Goal: Information Seeking & Learning: Learn about a topic

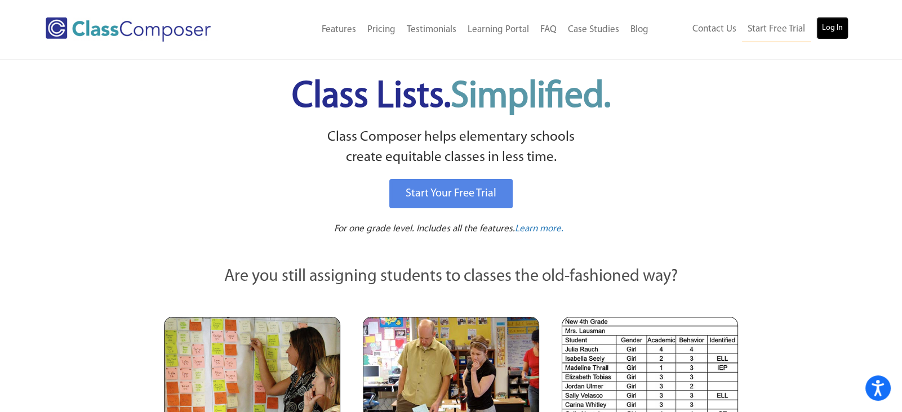
click at [835, 19] on link "Log In" at bounding box center [832, 28] width 32 height 23
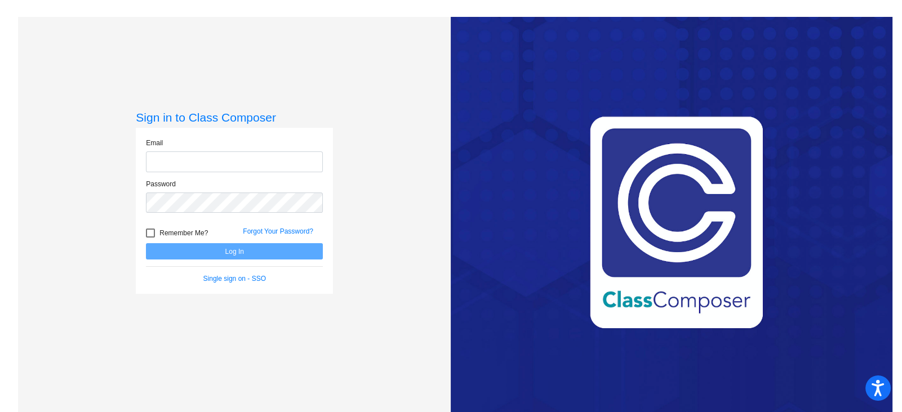
type input "angelica_weenink@lkstevens.wednet.edu"
click at [273, 251] on button "Log In" at bounding box center [234, 251] width 177 height 16
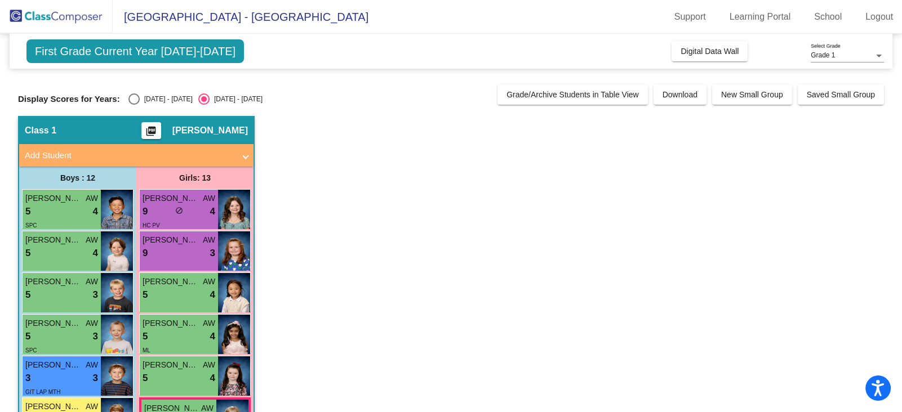
click at [185, 48] on span "First Grade Current Year 2024-2025" at bounding box center [134, 51] width 217 height 24
click at [319, 114] on div "First Grade Current Year 2024-2025 Add, Move, or Retain Students Off On Incomin…" at bounding box center [451, 391] width 866 height 715
click at [824, 59] on span "Grade 1" at bounding box center [823, 55] width 24 height 8
click at [808, 137] on div at bounding box center [451, 206] width 902 height 412
click at [252, 97] on div "Display Scores for Years: 2023 - 2024 2024 - 2025" at bounding box center [255, 99] width 474 height 11
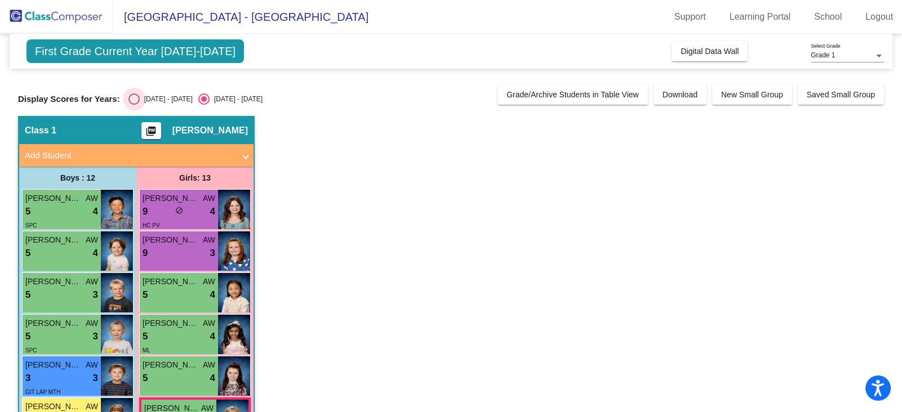
click at [128, 99] on div "Select an option" at bounding box center [133, 99] width 11 height 11
click at [134, 105] on input "2023 - 2024" at bounding box center [134, 105] width 1 height 1
radio input "true"
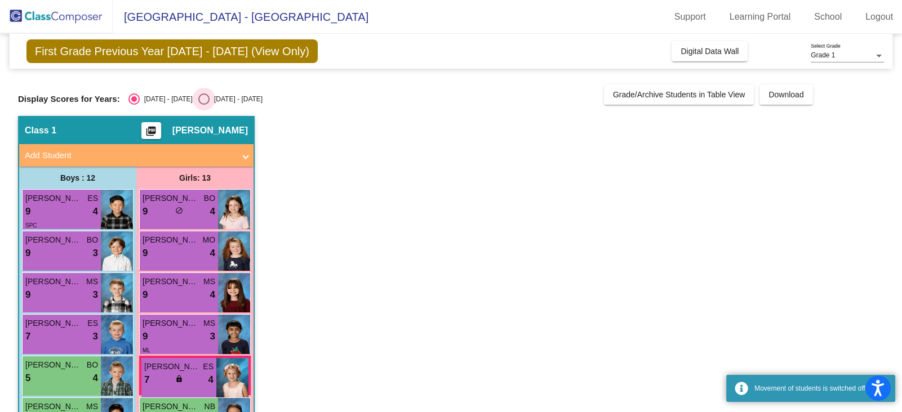
click at [210, 96] on div "[DATE] - [DATE]" at bounding box center [236, 99] width 53 height 10
click at [203, 105] on input "[DATE] - [DATE]" at bounding box center [203, 105] width 1 height 1
radio input "true"
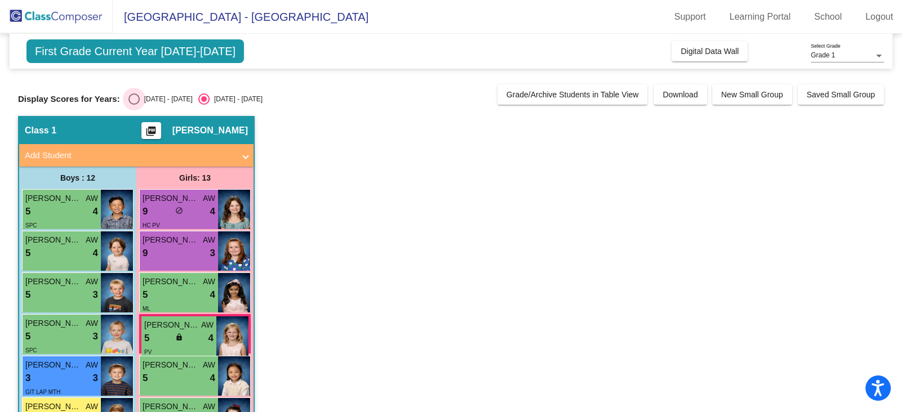
click at [145, 97] on div "2023 - 2024" at bounding box center [166, 99] width 53 height 10
click at [134, 105] on input "2023 - 2024" at bounding box center [134, 105] width 1 height 1
radio input "true"
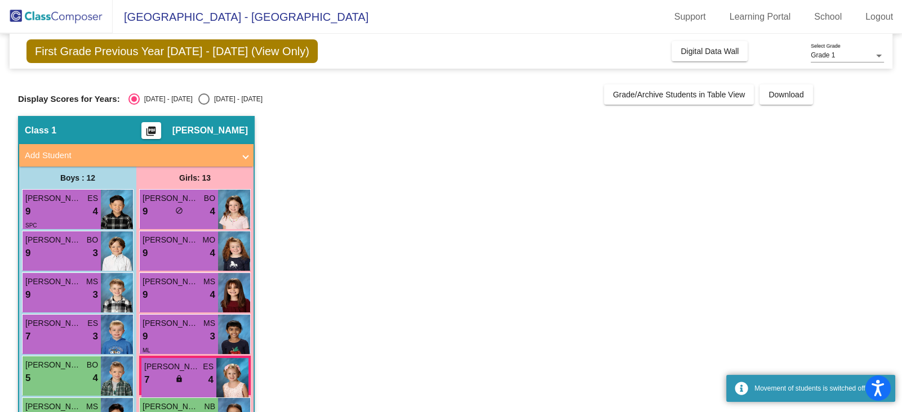
click at [210, 100] on div "[DATE] - [DATE]" at bounding box center [236, 99] width 53 height 10
click at [203, 105] on input "[DATE] - [DATE]" at bounding box center [203, 105] width 1 height 1
radio input "true"
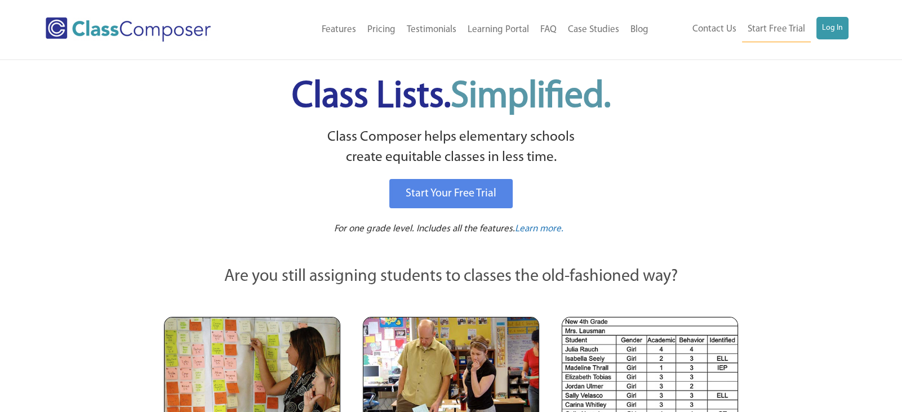
click at [827, 28] on link "Log In" at bounding box center [832, 28] width 32 height 23
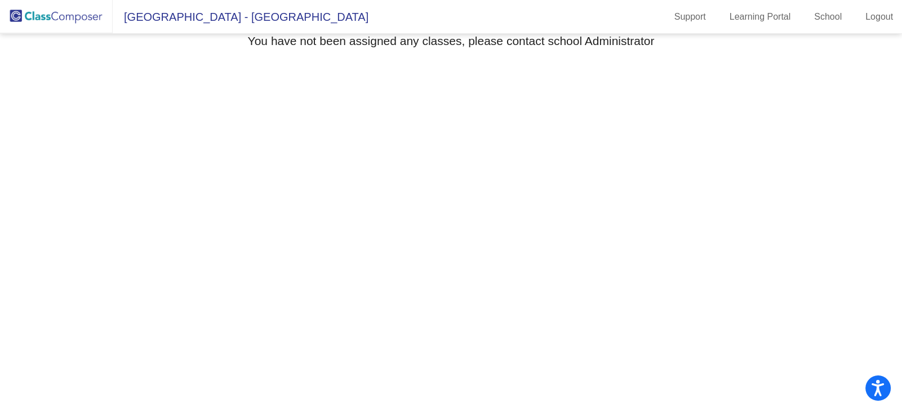
click at [68, 24] on img at bounding box center [56, 16] width 113 height 33
click at [208, 20] on span "[GEOGRAPHIC_DATA] - [GEOGRAPHIC_DATA]" at bounding box center [241, 17] width 256 height 18
click at [833, 25] on link "School" at bounding box center [828, 17] width 46 height 18
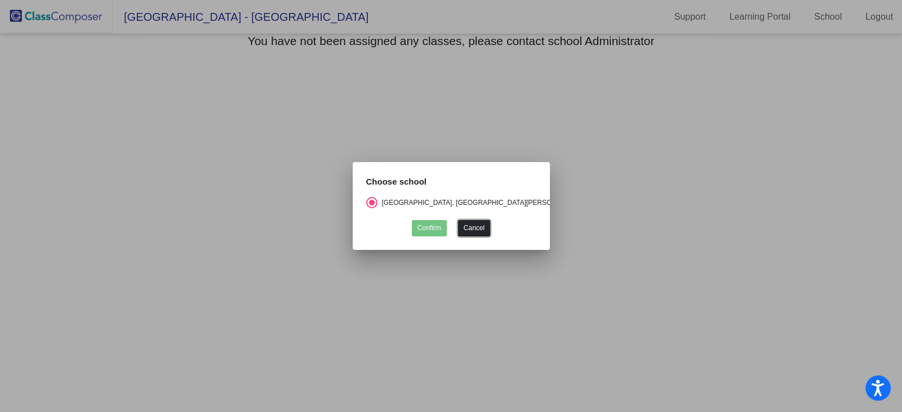
click at [485, 230] on button "Cancel" at bounding box center [474, 228] width 32 height 16
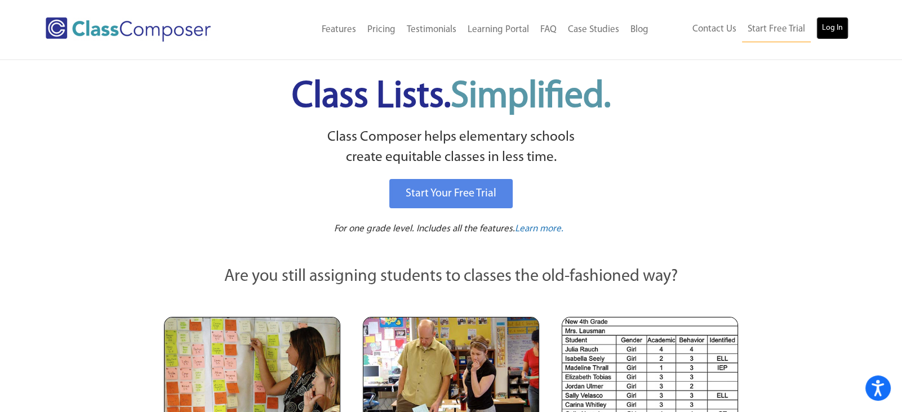
click at [825, 32] on link "Log In" at bounding box center [832, 28] width 32 height 23
click at [842, 25] on link "Log In" at bounding box center [832, 28] width 32 height 23
click at [822, 30] on link "Log In" at bounding box center [832, 28] width 32 height 23
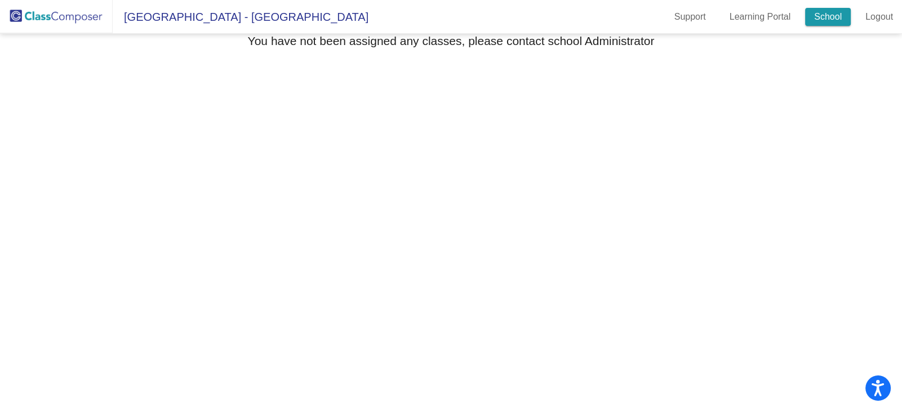
click at [839, 14] on link "School" at bounding box center [828, 17] width 46 height 18
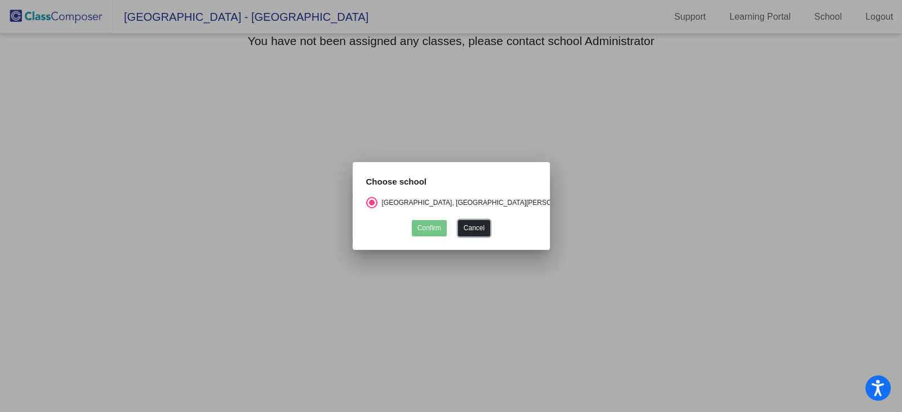
click at [486, 229] on button "Cancel" at bounding box center [474, 228] width 32 height 16
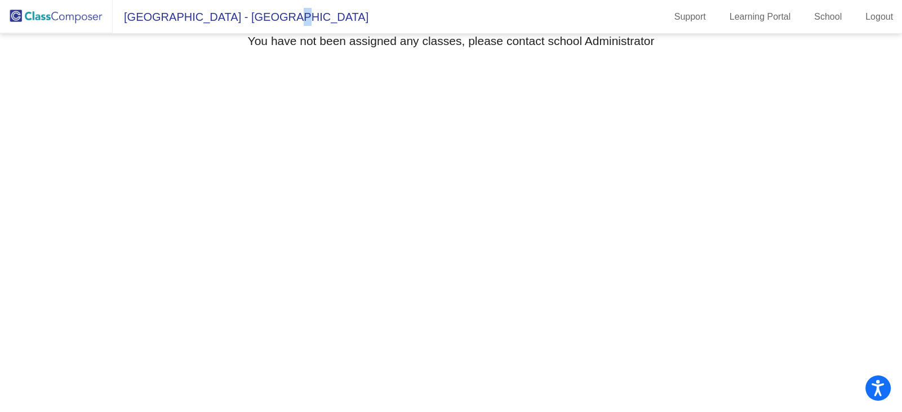
click at [274, 17] on span "[GEOGRAPHIC_DATA] - [GEOGRAPHIC_DATA]" at bounding box center [241, 17] width 256 height 18
click at [865, 9] on link "Logout" at bounding box center [879, 17] width 46 height 18
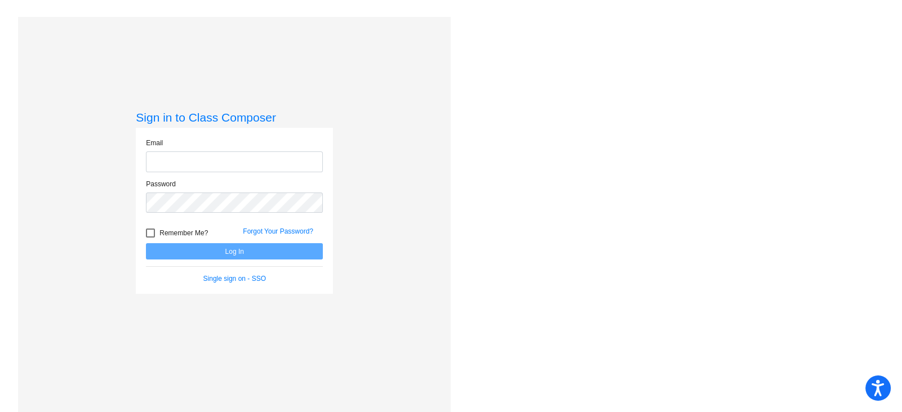
type input "[EMAIL_ADDRESS][DOMAIN_NAME]"
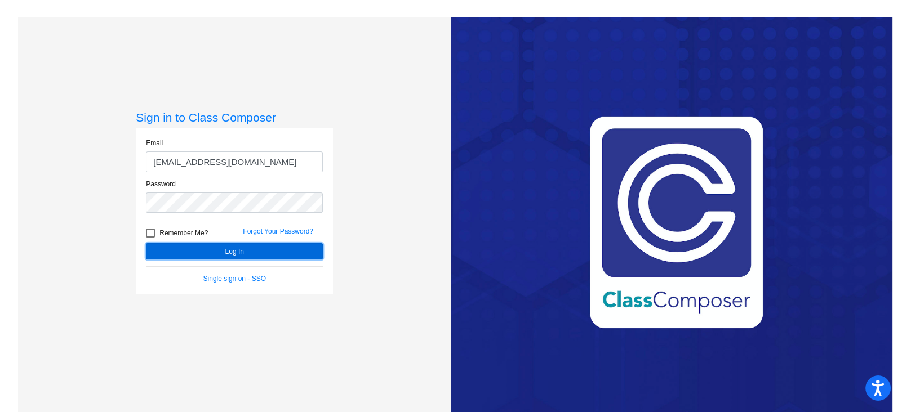
click at [200, 248] on button "Log In" at bounding box center [234, 251] width 177 height 16
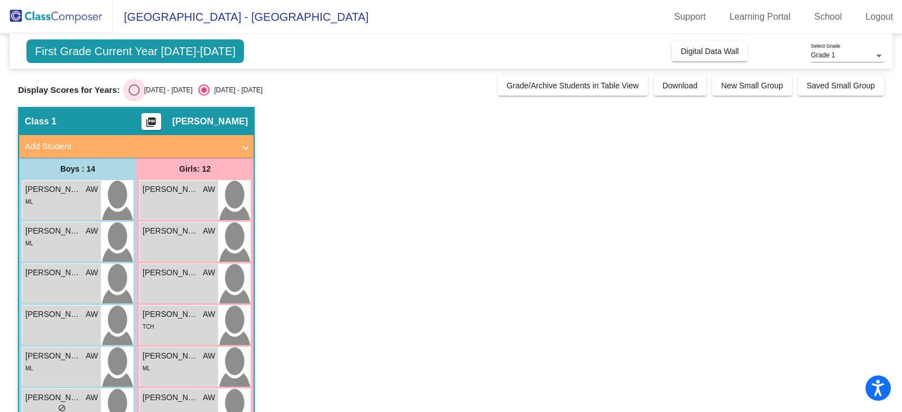
click at [147, 91] on div "[DATE] - [DATE]" at bounding box center [166, 90] width 53 height 10
click at [134, 96] on input "[DATE] - [DATE]" at bounding box center [134, 96] width 1 height 1
radio input "true"
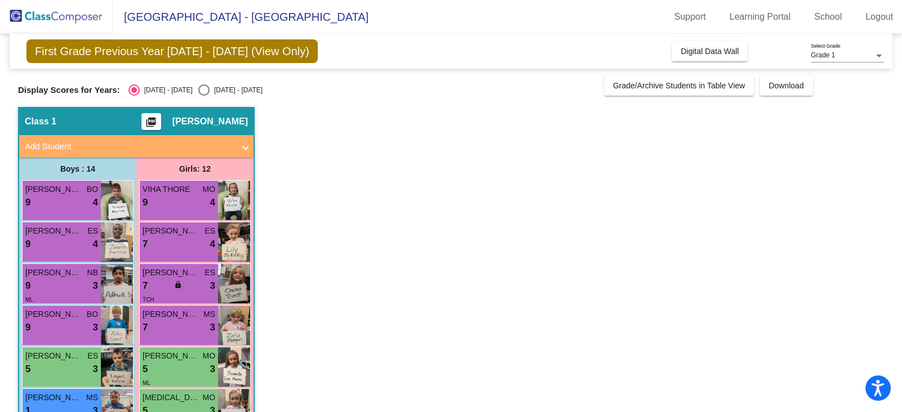
click at [198, 94] on div "Select an option" at bounding box center [203, 89] width 11 height 11
click at [203, 96] on input "[DATE] - [DATE]" at bounding box center [203, 96] width 1 height 1
radio input "true"
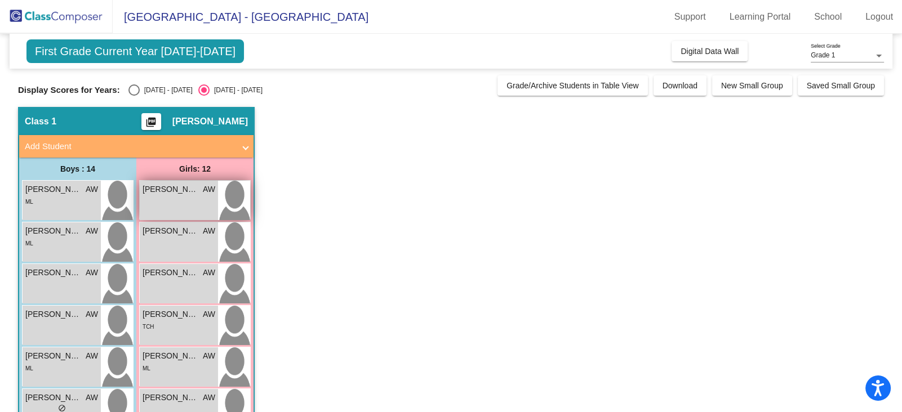
click at [177, 199] on div "[PERSON_NAME] lock do_not_disturb_alt" at bounding box center [179, 200] width 78 height 39
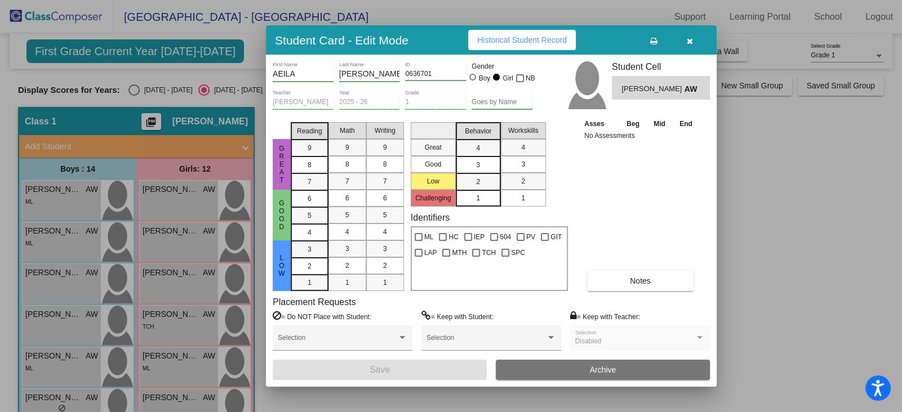
click at [529, 39] on span "Historical Student Record" at bounding box center [522, 39] width 90 height 9
click at [692, 36] on button "button" at bounding box center [689, 40] width 36 height 20
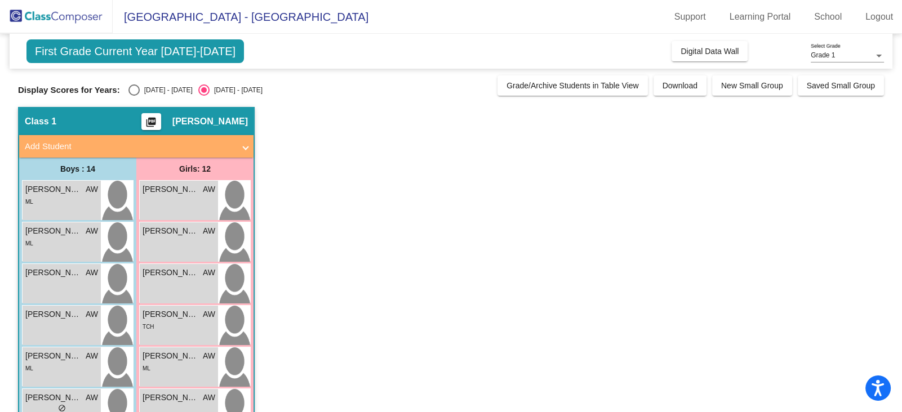
click at [852, 47] on div "Grade 1 Select Grade" at bounding box center [847, 52] width 73 height 19
click at [852, 52] on span "Grade 1" at bounding box center [847, 56] width 73 height 20
click at [150, 124] on mat-icon "picture_as_pdf" at bounding box center [151, 125] width 14 height 16
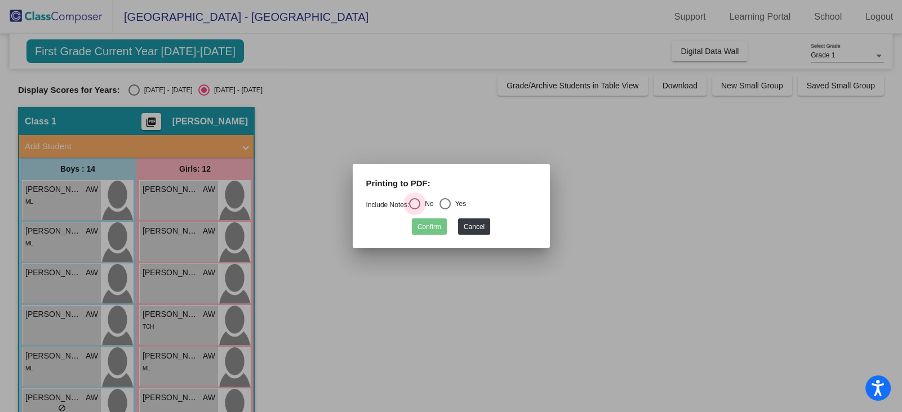
click at [420, 202] on div "Select an option" at bounding box center [414, 203] width 11 height 11
click at [415, 210] on input "No" at bounding box center [414, 210] width 1 height 1
radio input "true"
click at [451, 204] on div "Select an option" at bounding box center [444, 203] width 11 height 11
click at [445, 210] on input "Yes" at bounding box center [444, 210] width 1 height 1
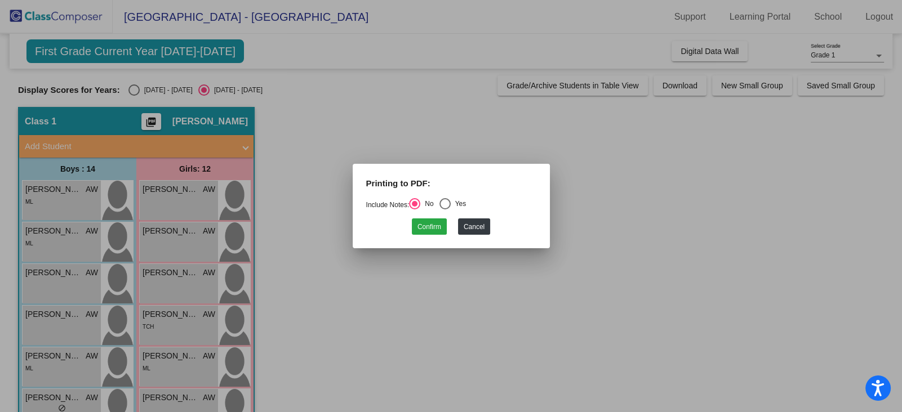
radio input "true"
click at [438, 233] on button "Confirm" at bounding box center [429, 227] width 35 height 16
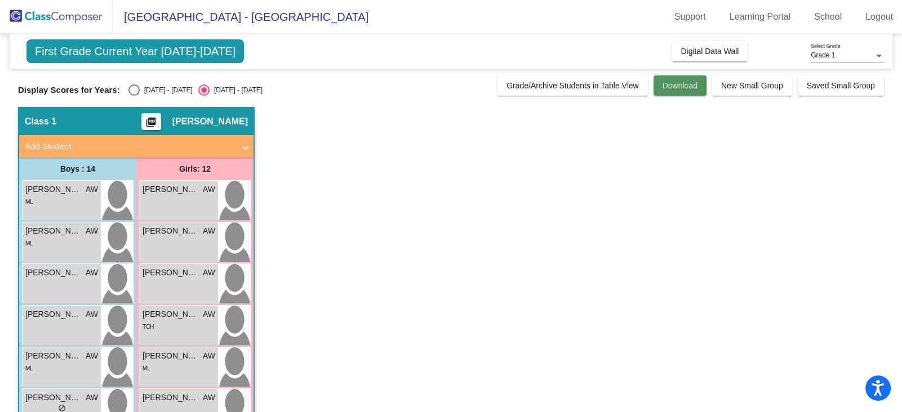
click at [690, 88] on span "Download" at bounding box center [679, 85] width 35 height 9
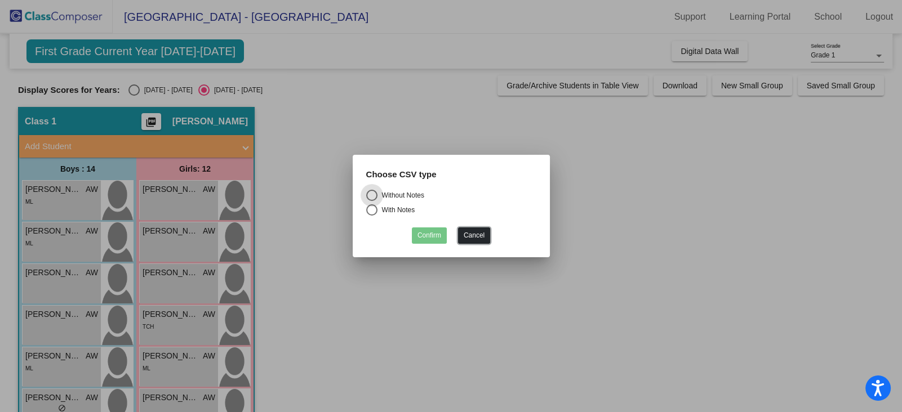
click at [478, 230] on button "Cancel" at bounding box center [474, 236] width 32 height 16
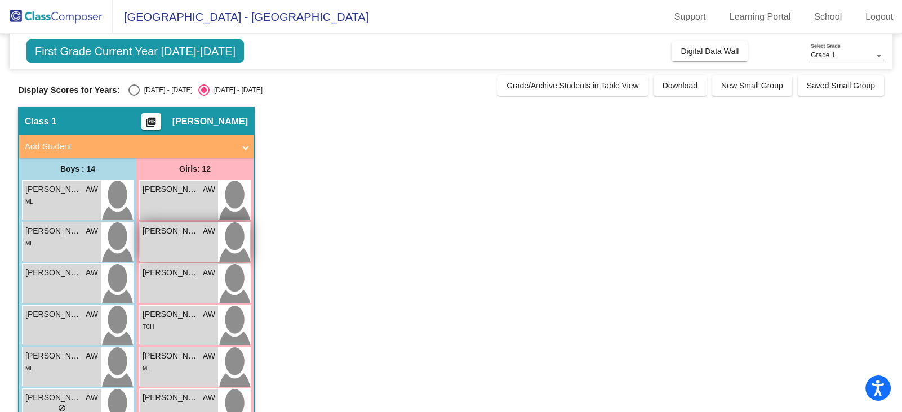
click at [183, 242] on div "[PERSON_NAME] lock do_not_disturb_alt" at bounding box center [179, 242] width 78 height 39
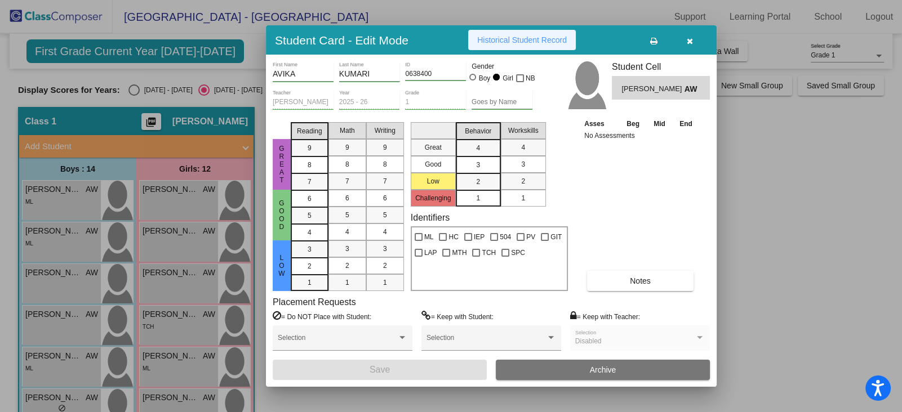
click at [517, 45] on button "Historical Student Record" at bounding box center [522, 40] width 108 height 20
click at [695, 37] on button "button" at bounding box center [689, 40] width 36 height 20
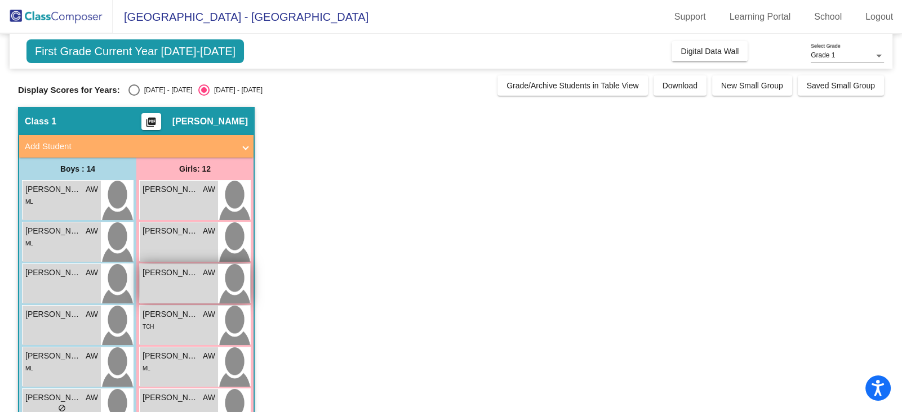
click at [192, 265] on div "[PERSON_NAME] AW lock do_not_disturb_alt" at bounding box center [179, 283] width 78 height 39
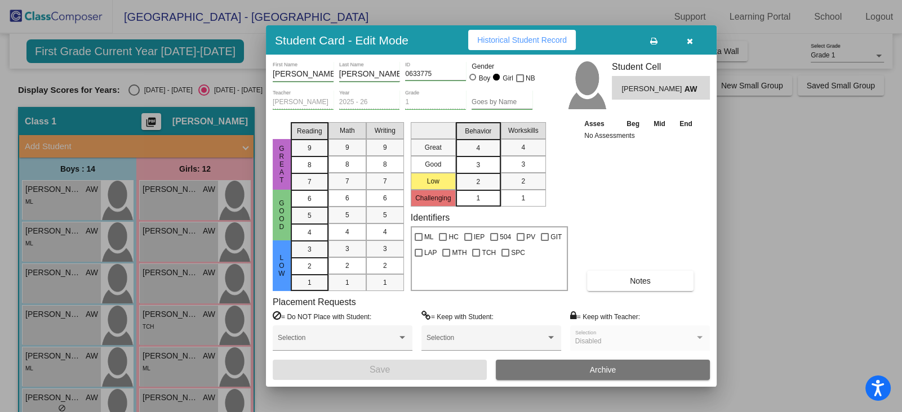
click at [505, 39] on span "Historical Student Record" at bounding box center [522, 39] width 90 height 9
click at [765, 156] on div at bounding box center [451, 206] width 902 height 412
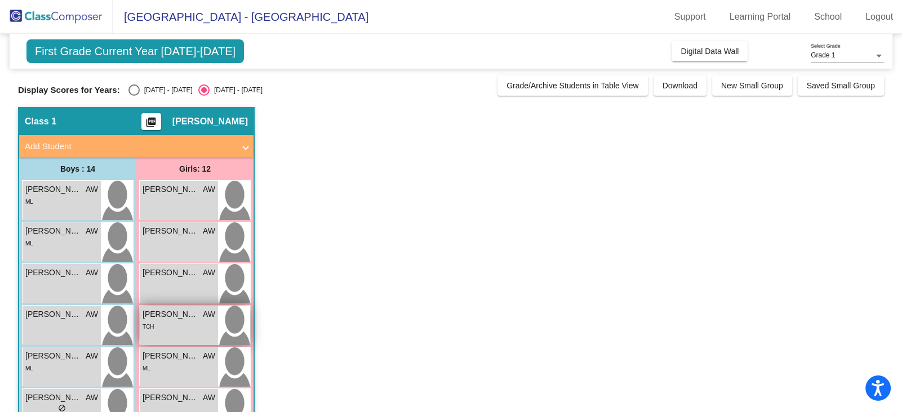
click at [166, 335] on div "[PERSON_NAME] AW lock do_not_disturb_alt TCH" at bounding box center [179, 325] width 78 height 39
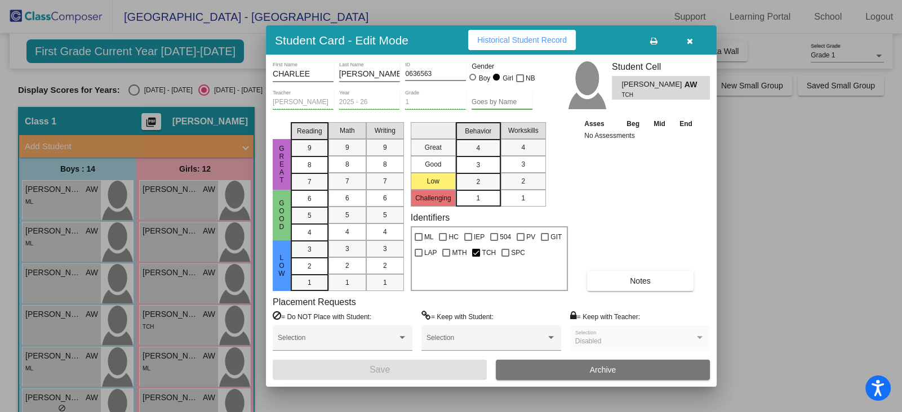
click at [492, 46] on button "Historical Student Record" at bounding box center [522, 40] width 108 height 20
click at [213, 371] on div at bounding box center [451, 206] width 902 height 412
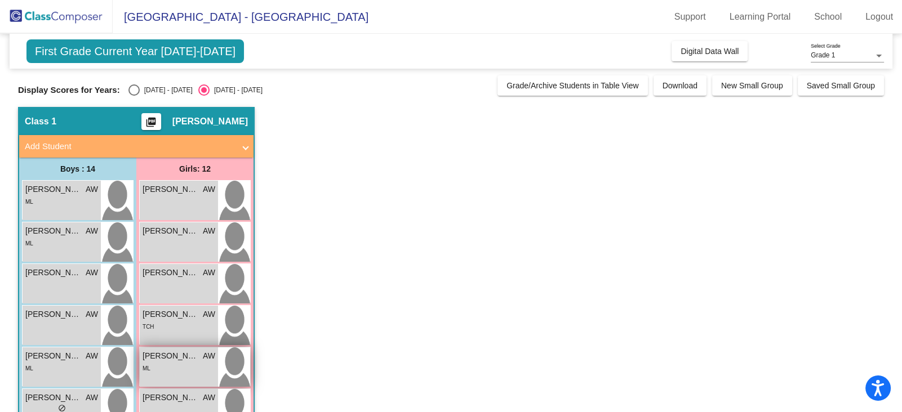
click at [209, 369] on div "ML" at bounding box center [179, 368] width 73 height 12
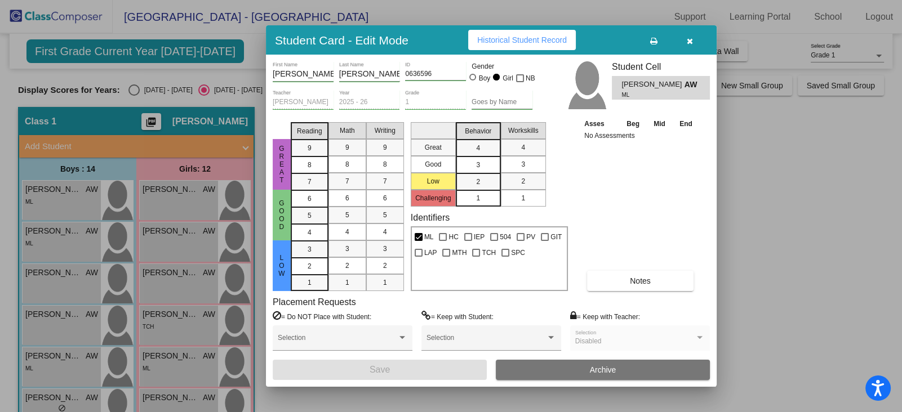
click at [511, 39] on span "Historical Student Record" at bounding box center [522, 39] width 90 height 9
click at [160, 404] on div at bounding box center [451, 206] width 902 height 412
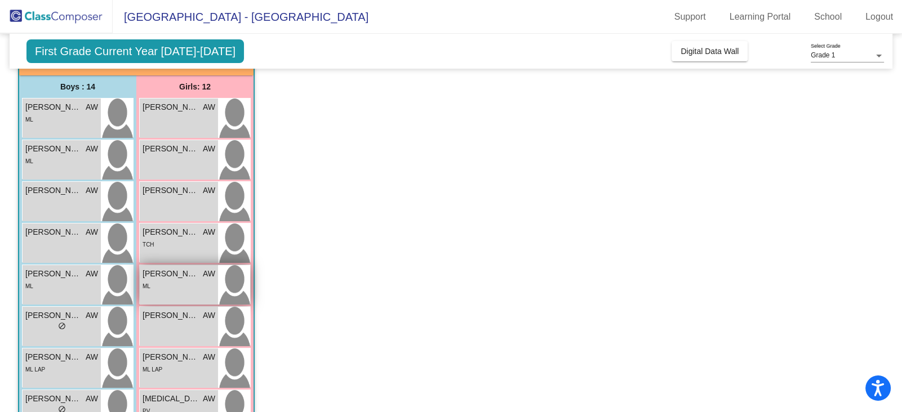
scroll to position [189, 0]
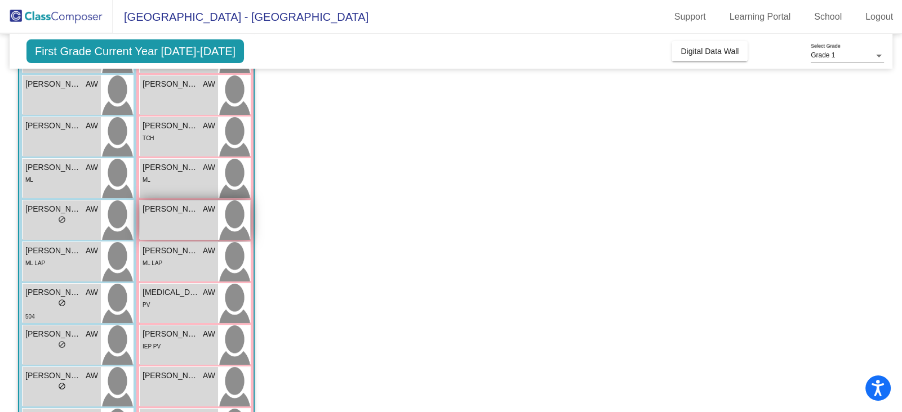
click at [177, 210] on span "[PERSON_NAME]" at bounding box center [171, 209] width 56 height 12
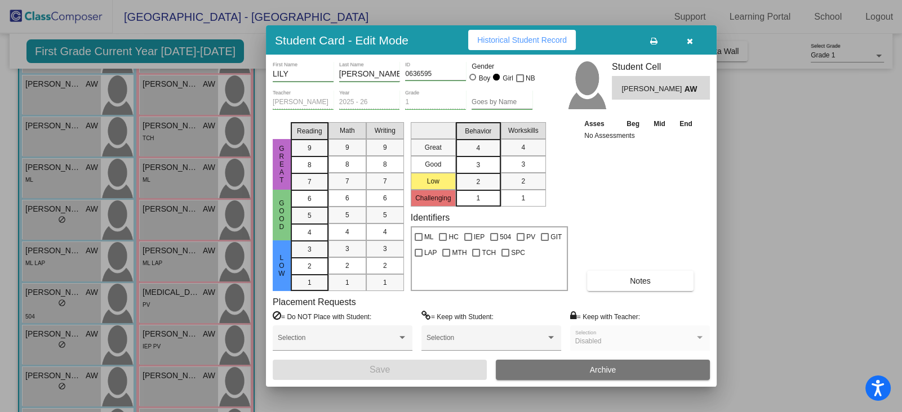
click at [507, 37] on span "Historical Student Record" at bounding box center [522, 39] width 90 height 9
click at [173, 253] on div at bounding box center [451, 206] width 902 height 412
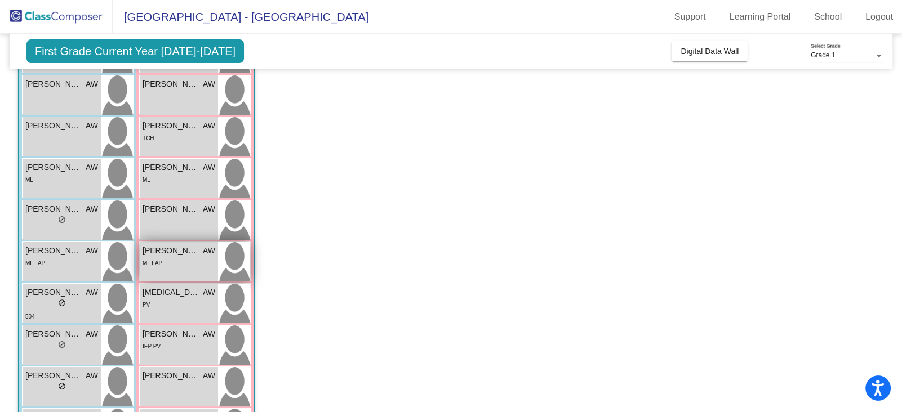
click at [174, 259] on div "ML LAP" at bounding box center [179, 263] width 73 height 12
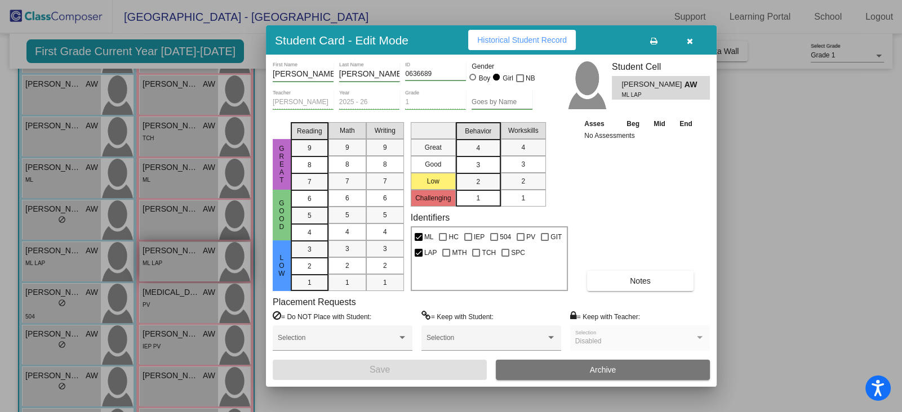
scroll to position [0, 0]
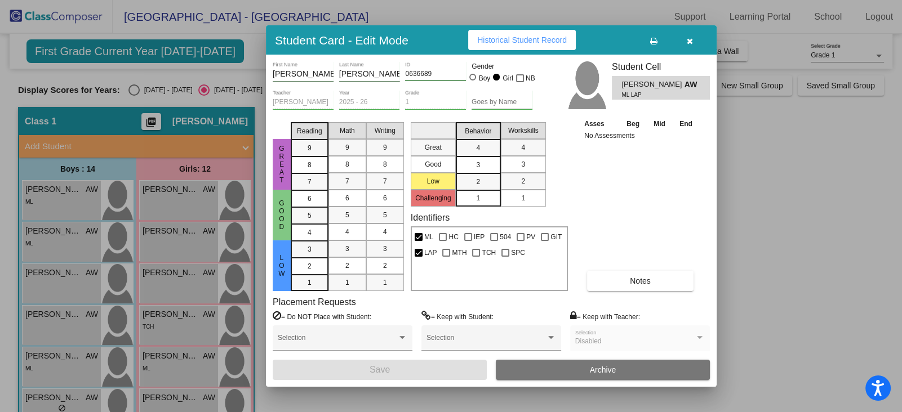
click at [515, 35] on span "Historical Student Record" at bounding box center [522, 39] width 90 height 9
click at [170, 376] on div at bounding box center [451, 206] width 902 height 412
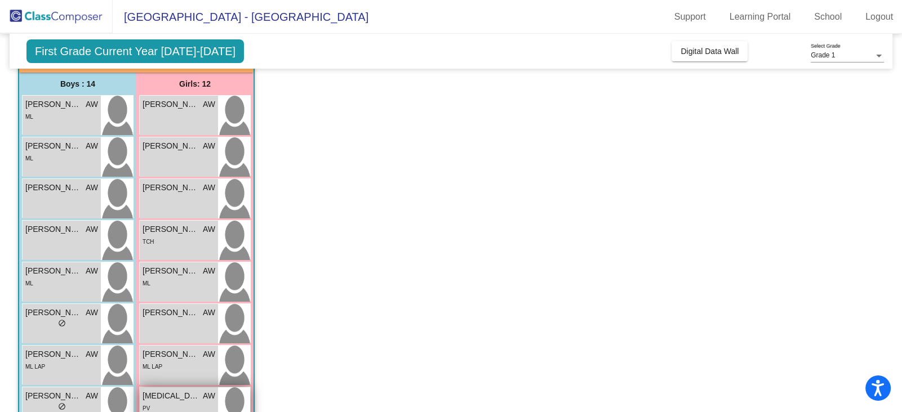
scroll to position [126, 0]
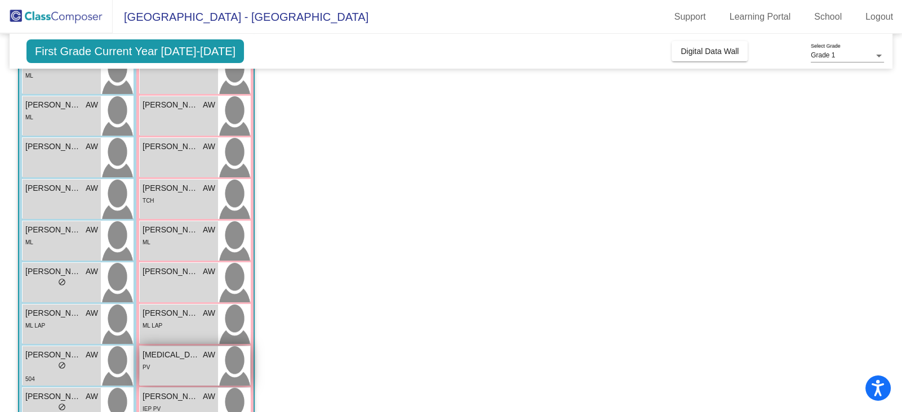
click at [198, 349] on span "[MEDICAL_DATA] PODDO" at bounding box center [171, 355] width 56 height 12
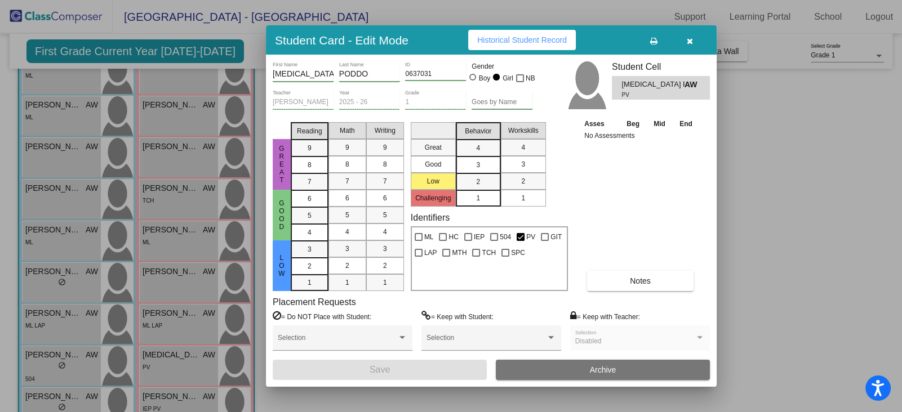
click at [554, 48] on button "Historical Student Record" at bounding box center [522, 40] width 108 height 20
click at [226, 363] on div at bounding box center [451, 206] width 902 height 412
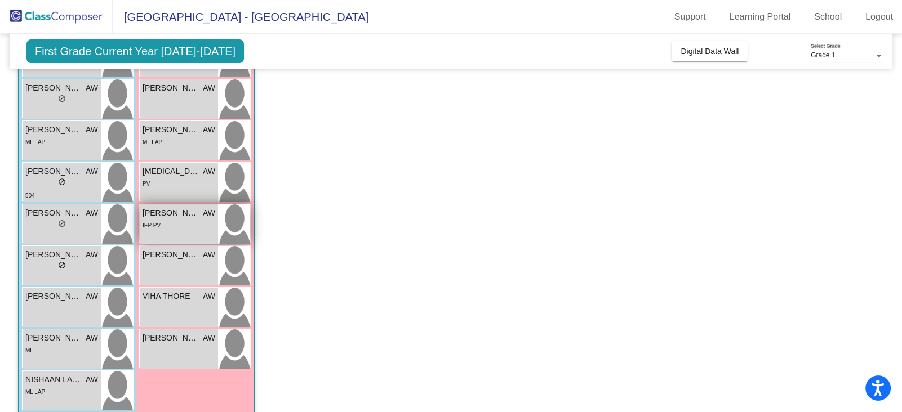
scroll to position [318, 0]
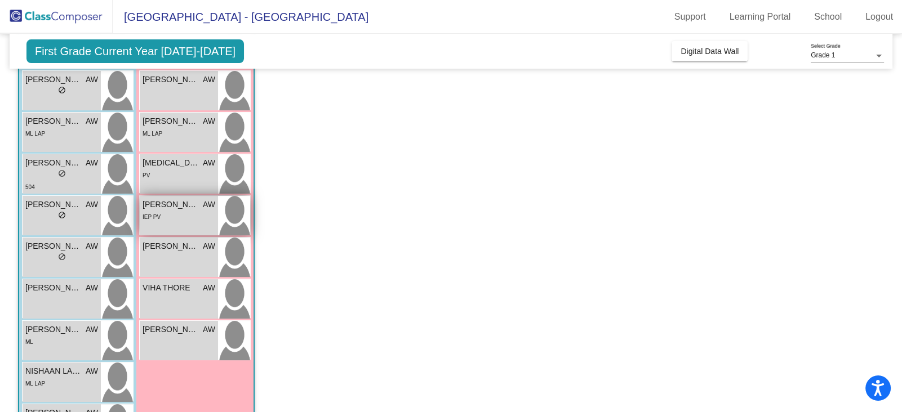
click at [141, 218] on div "[PERSON_NAME] AW lock do_not_disturb_alt IEP PV" at bounding box center [179, 215] width 78 height 39
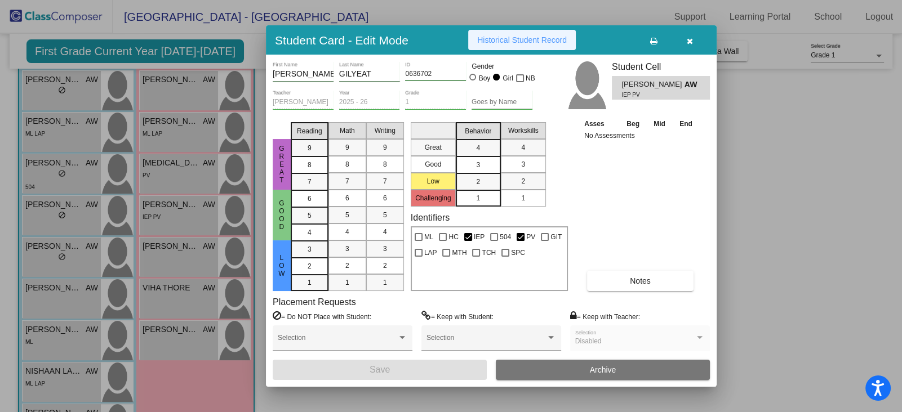
click at [504, 35] on span "Historical Student Record" at bounding box center [522, 39] width 90 height 9
click at [201, 300] on div at bounding box center [451, 206] width 902 height 412
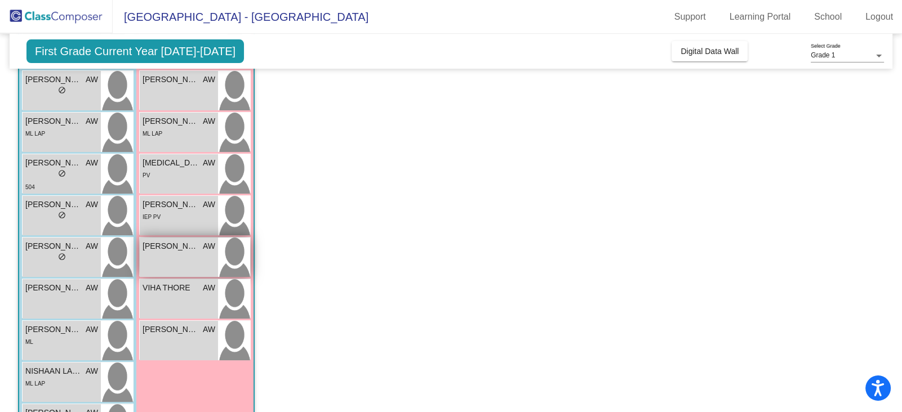
click at [185, 249] on span "[PERSON_NAME]" at bounding box center [171, 247] width 56 height 12
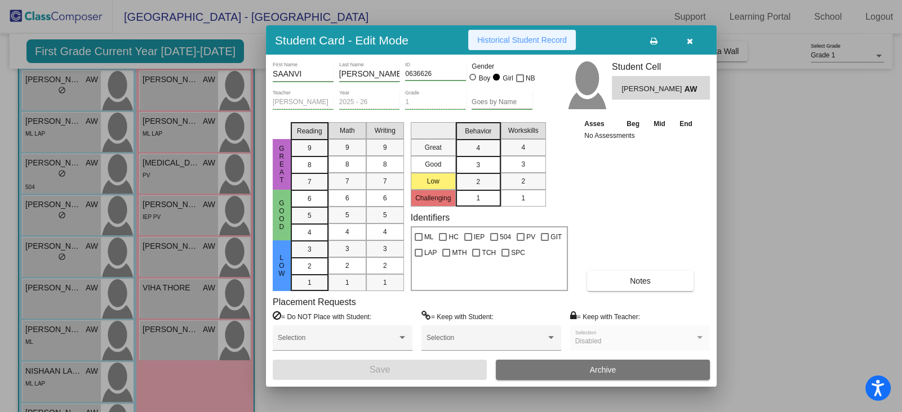
click at [509, 43] on span "Historical Student Record" at bounding box center [522, 39] width 90 height 9
click at [146, 346] on div at bounding box center [451, 206] width 902 height 412
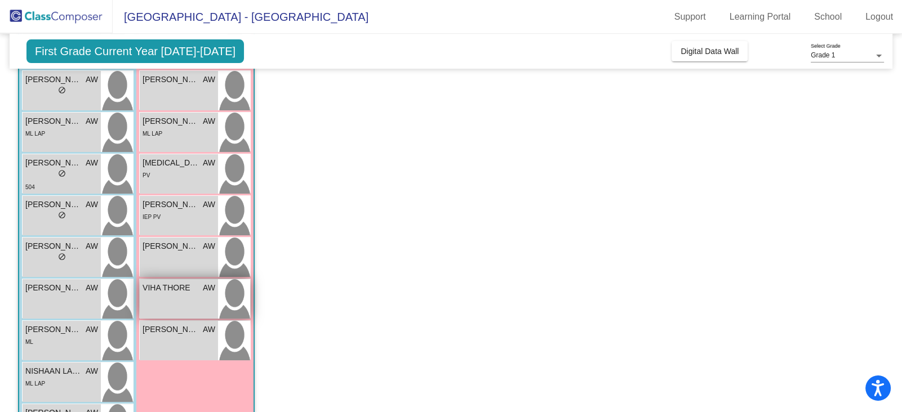
click at [152, 304] on div "VIHA [PERSON_NAME] lock do_not_disturb_alt" at bounding box center [179, 298] width 78 height 39
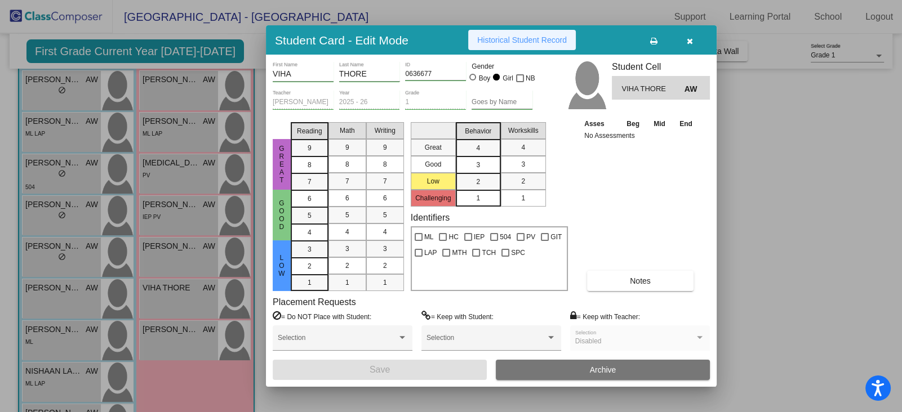
click at [498, 43] on span "Historical Student Record" at bounding box center [522, 39] width 90 height 9
click at [161, 368] on div at bounding box center [451, 206] width 902 height 412
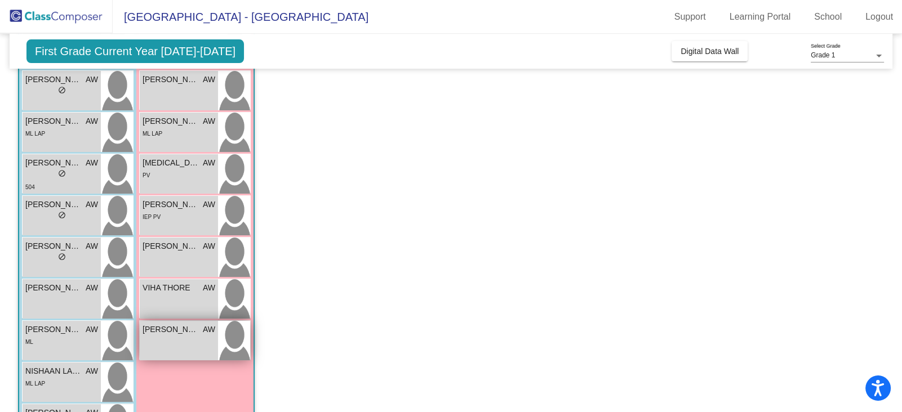
click at [159, 335] on span "[PERSON_NAME]" at bounding box center [171, 330] width 56 height 12
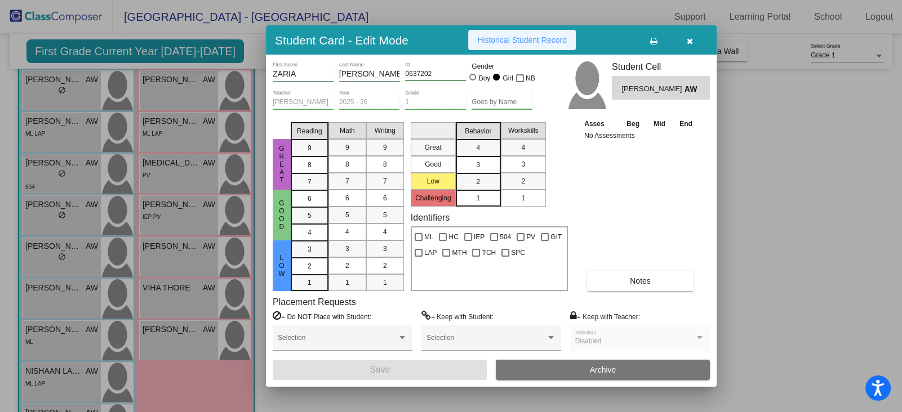
click at [572, 43] on button "Historical Student Record" at bounding box center [522, 40] width 108 height 20
click at [219, 376] on div at bounding box center [451, 206] width 902 height 412
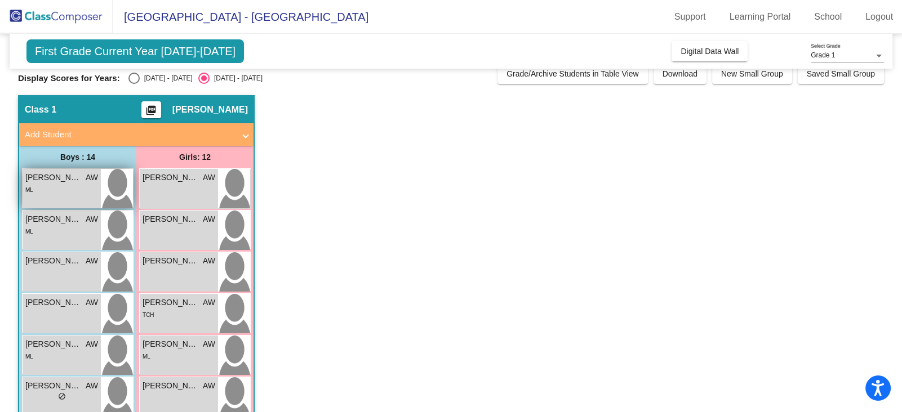
scroll to position [8, 0]
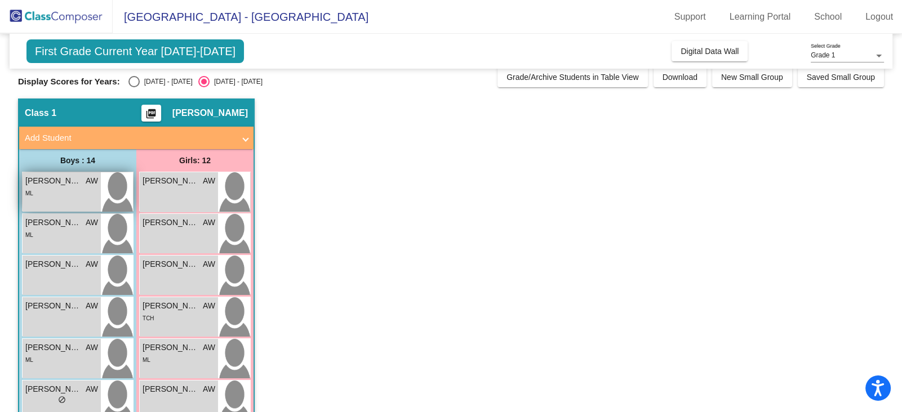
click at [63, 197] on div "ML" at bounding box center [61, 193] width 73 height 12
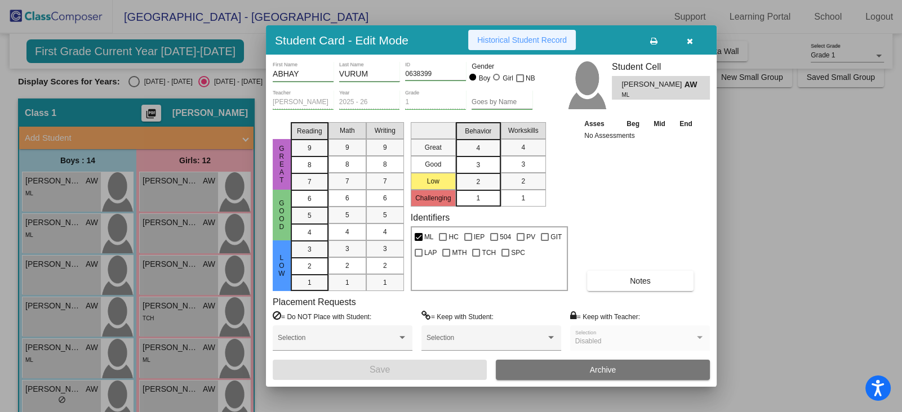
click at [506, 48] on button "Historical Student Record" at bounding box center [522, 40] width 108 height 20
click at [79, 231] on div at bounding box center [451, 206] width 902 height 412
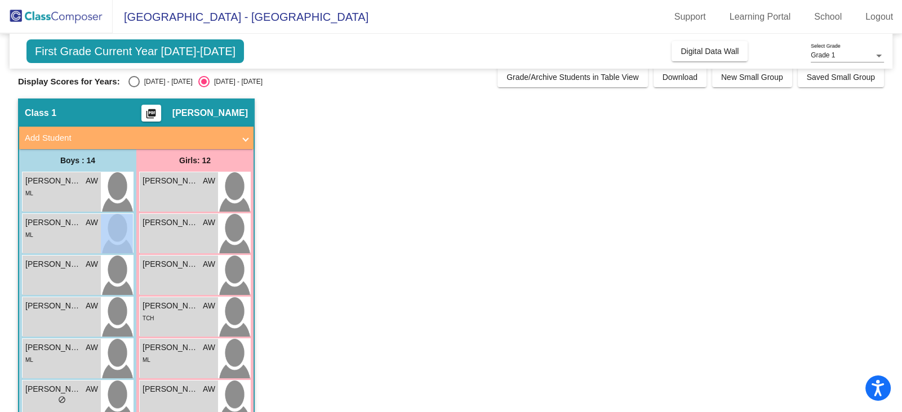
click at [79, 231] on div "ML" at bounding box center [61, 235] width 73 height 12
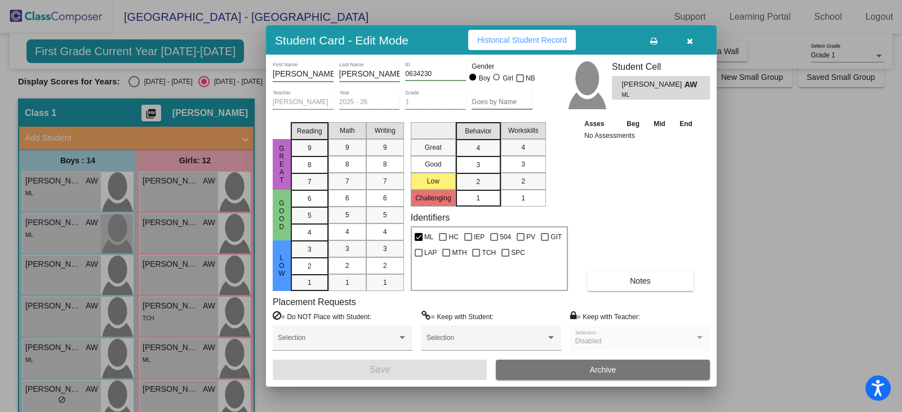
scroll to position [0, 0]
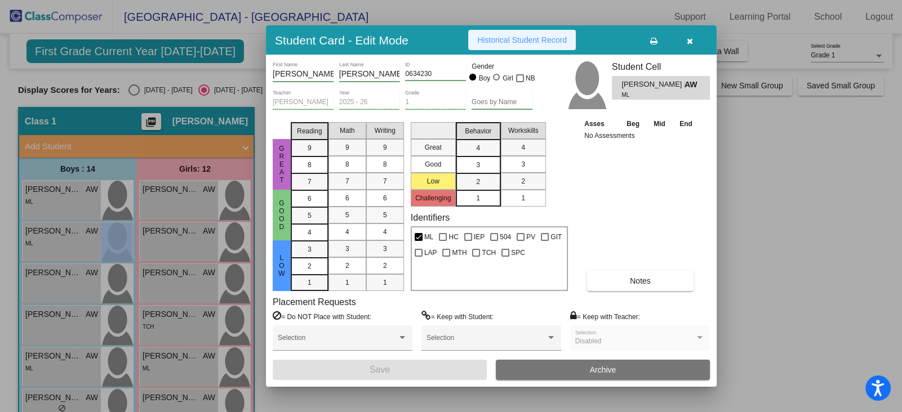
click at [530, 36] on span "Historical Student Record" at bounding box center [522, 39] width 90 height 9
click at [90, 280] on div at bounding box center [451, 206] width 902 height 412
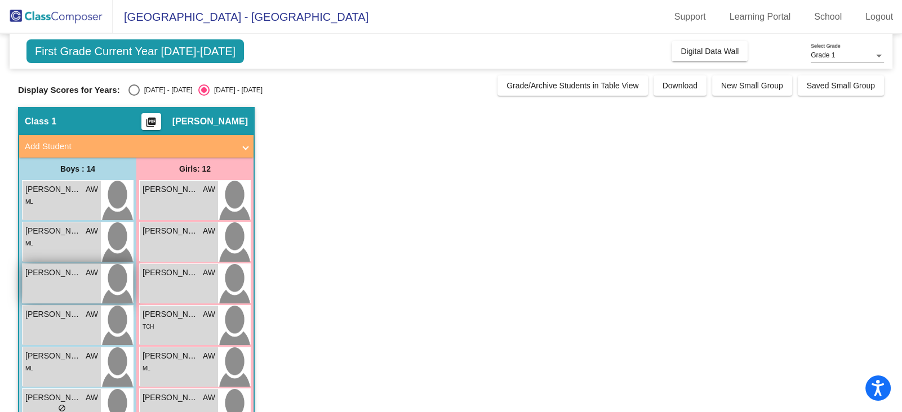
click at [79, 277] on span "[PERSON_NAME]" at bounding box center [53, 273] width 56 height 12
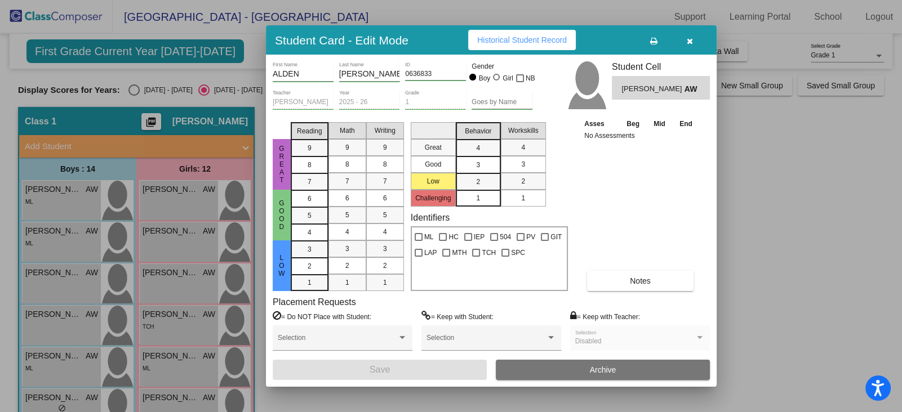
click at [482, 41] on span "Historical Student Record" at bounding box center [522, 39] width 90 height 9
click at [81, 324] on div at bounding box center [451, 206] width 902 height 412
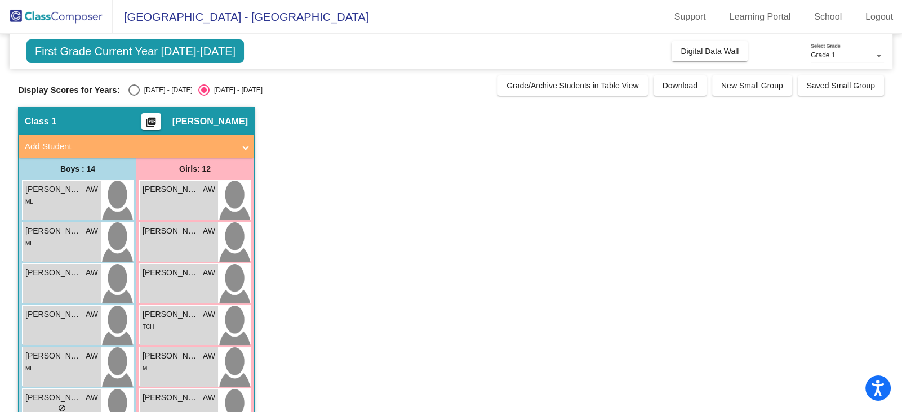
click at [81, 324] on div "BRAYDEN [PERSON_NAME] lock do_not_disturb_alt" at bounding box center [62, 325] width 78 height 39
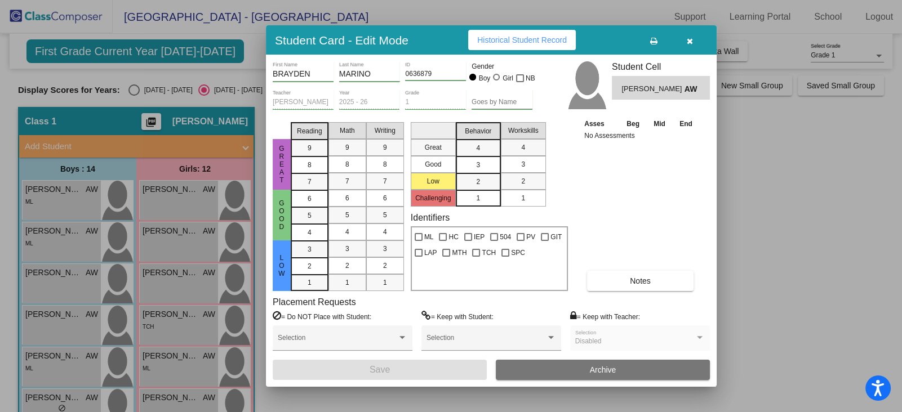
click at [526, 45] on button "Historical Student Record" at bounding box center [522, 40] width 108 height 20
click at [73, 374] on div at bounding box center [451, 206] width 902 height 412
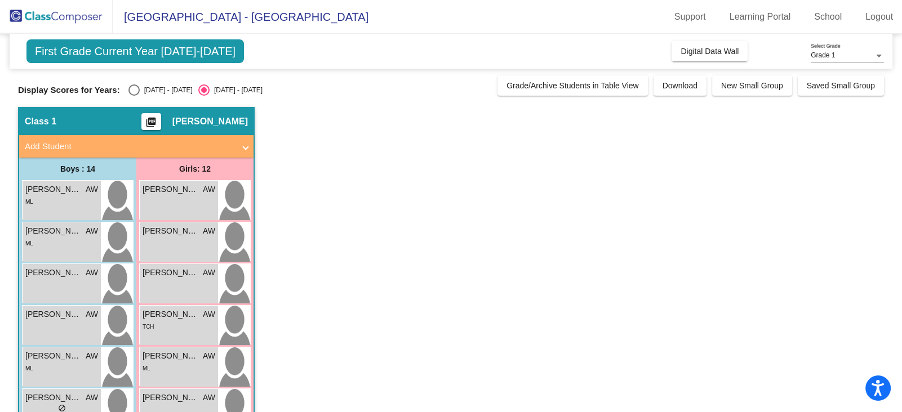
click at [73, 374] on div "[PERSON_NAME] AW lock do_not_disturb_alt ML" at bounding box center [62, 367] width 78 height 39
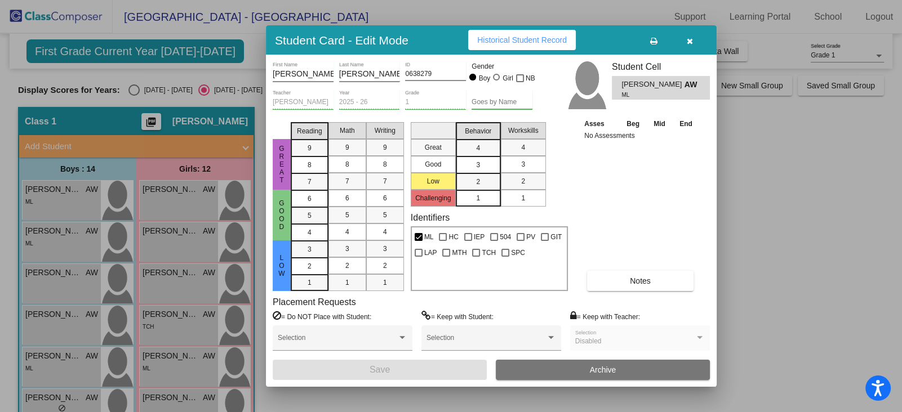
click at [512, 37] on span "Historical Student Record" at bounding box center [522, 39] width 90 height 9
click at [115, 376] on div at bounding box center [451, 206] width 902 height 412
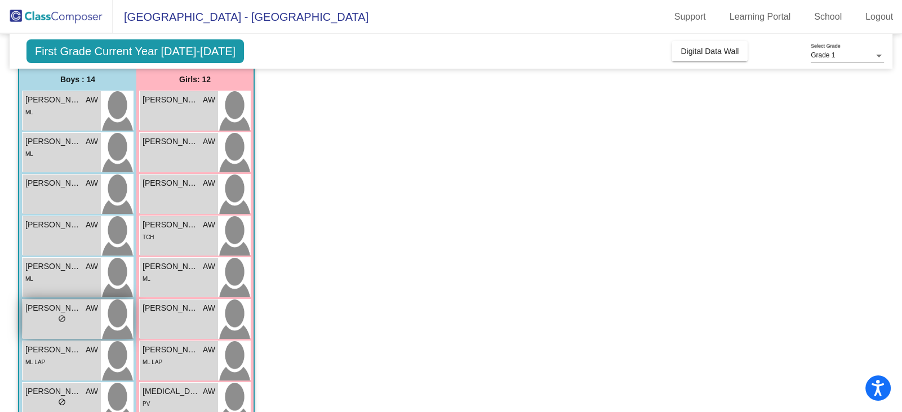
scroll to position [106, 0]
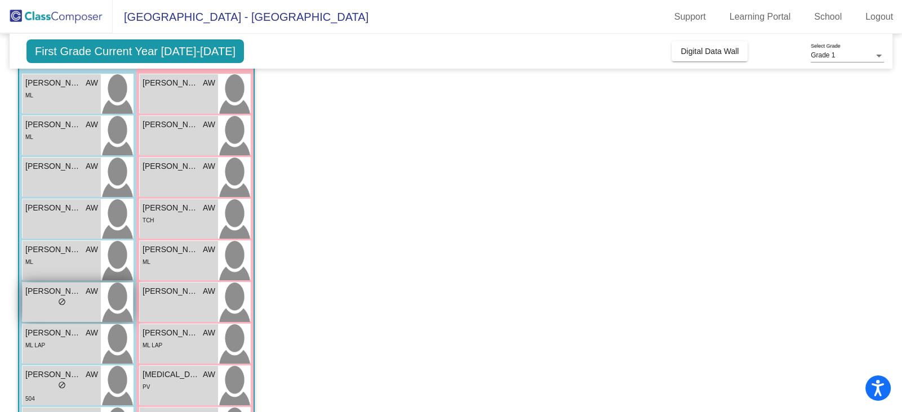
click at [77, 296] on span "[PERSON_NAME]" at bounding box center [53, 292] width 56 height 12
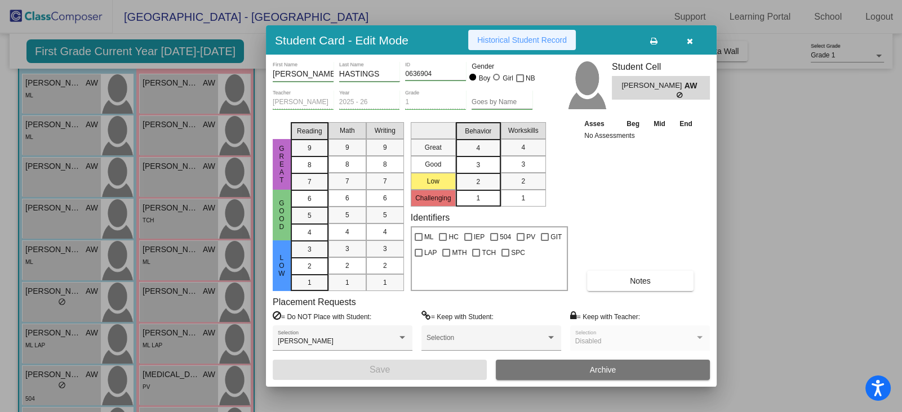
click at [493, 39] on span "Historical Student Record" at bounding box center [522, 39] width 90 height 9
click at [105, 332] on div at bounding box center [451, 206] width 902 height 412
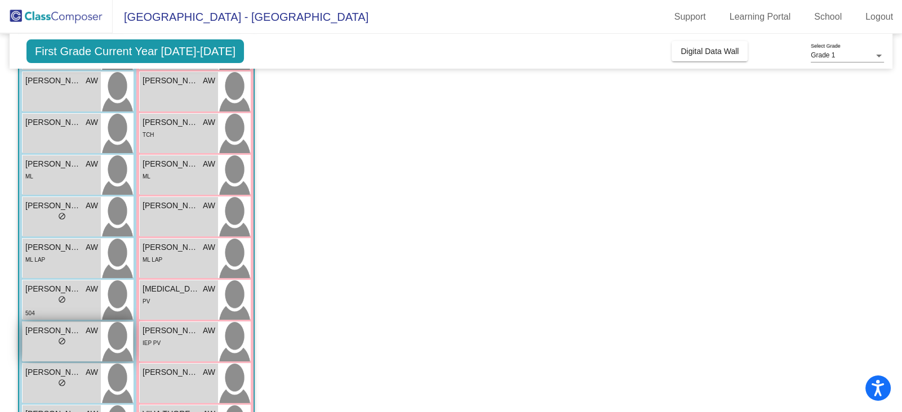
scroll to position [236, 0]
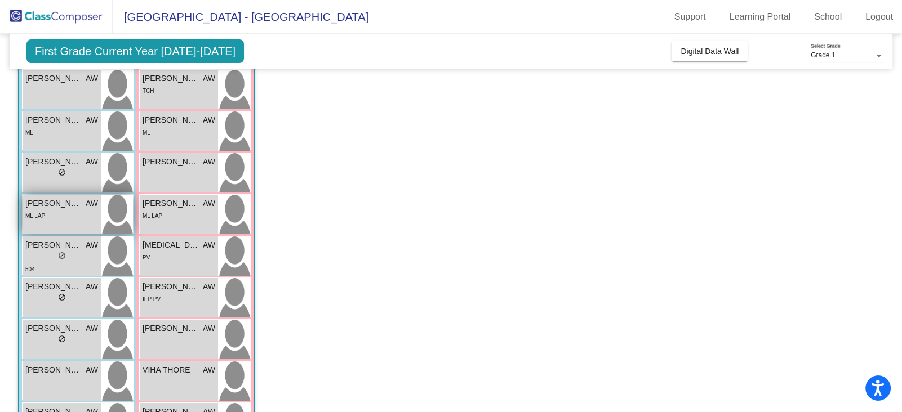
click at [87, 220] on div "ML LAP" at bounding box center [61, 216] width 73 height 12
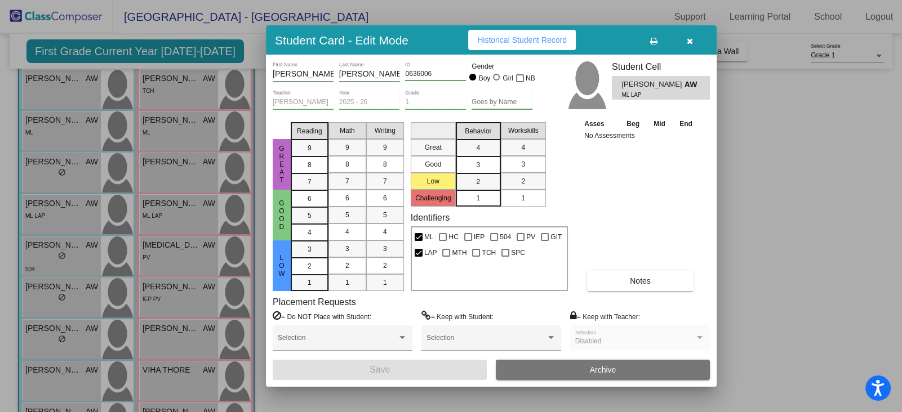
click at [515, 36] on span "Historical Student Record" at bounding box center [522, 39] width 90 height 9
click at [76, 302] on div at bounding box center [451, 206] width 902 height 412
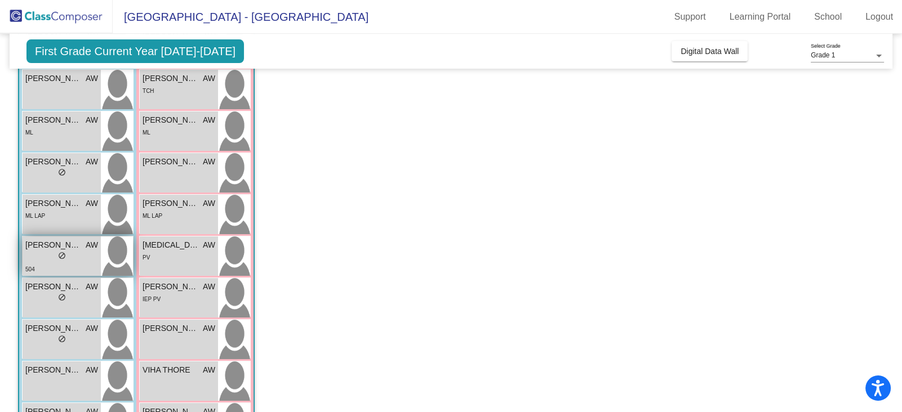
click at [52, 257] on div "lock do_not_disturb_alt" at bounding box center [61, 257] width 73 height 12
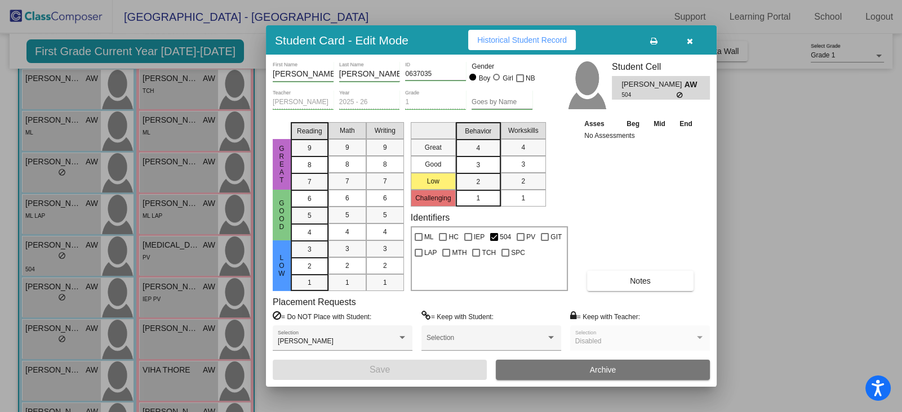
click at [493, 44] on span "Historical Student Record" at bounding box center [522, 39] width 90 height 9
click at [124, 310] on div at bounding box center [451, 206] width 902 height 412
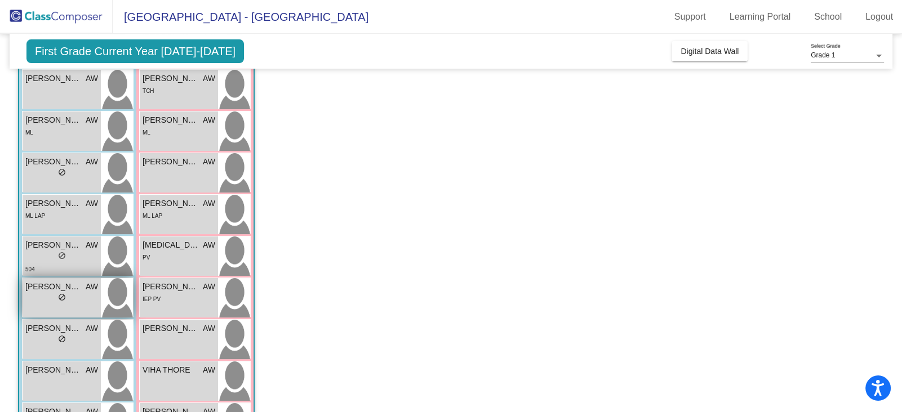
click at [104, 309] on img at bounding box center [117, 297] width 32 height 39
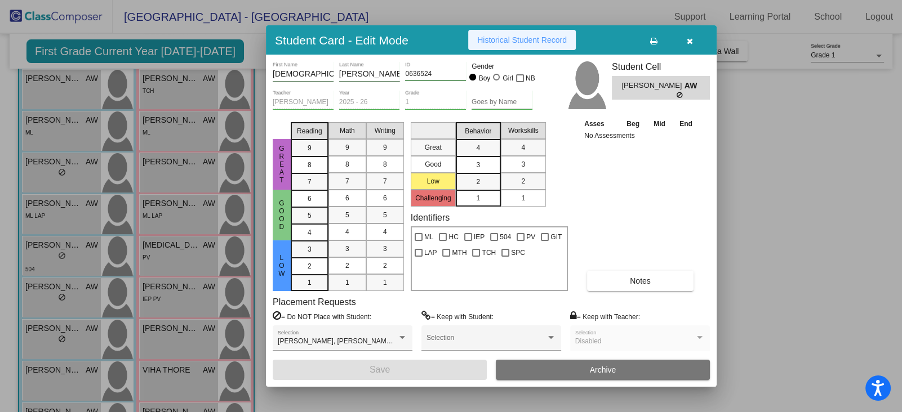
click at [480, 39] on span "Historical Student Record" at bounding box center [522, 39] width 90 height 9
click at [44, 344] on div at bounding box center [451, 206] width 902 height 412
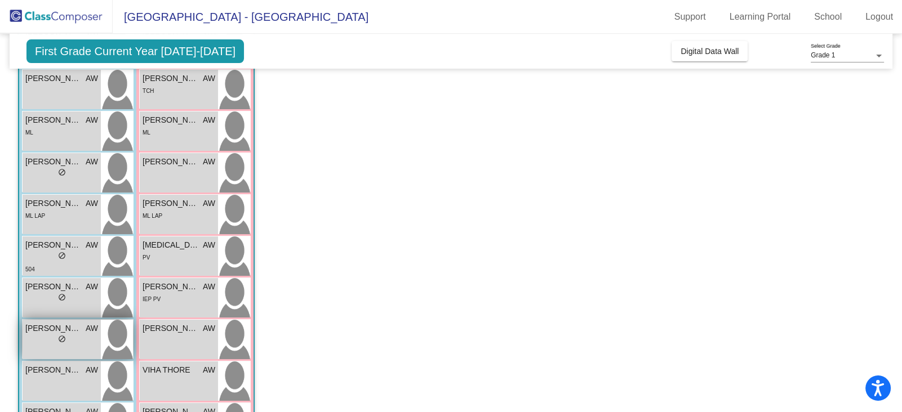
click at [40, 339] on div "lock do_not_disturb_alt" at bounding box center [61, 341] width 73 height 12
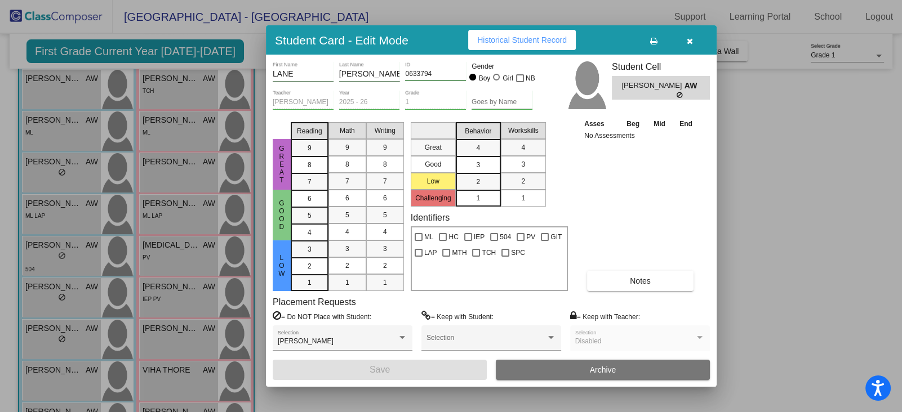
click at [502, 39] on span "Historical Student Record" at bounding box center [522, 39] width 90 height 9
click at [66, 360] on div at bounding box center [451, 206] width 902 height 412
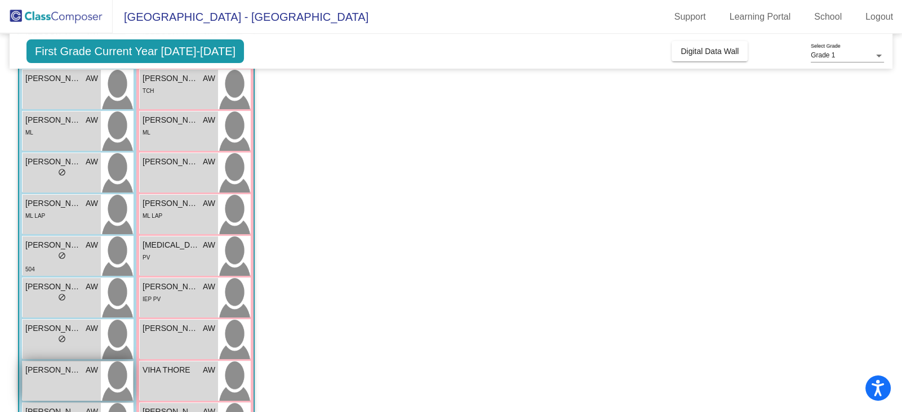
click at [65, 378] on div "[PERSON_NAME] [PERSON_NAME] lock do_not_disturb_alt" at bounding box center [62, 381] width 78 height 39
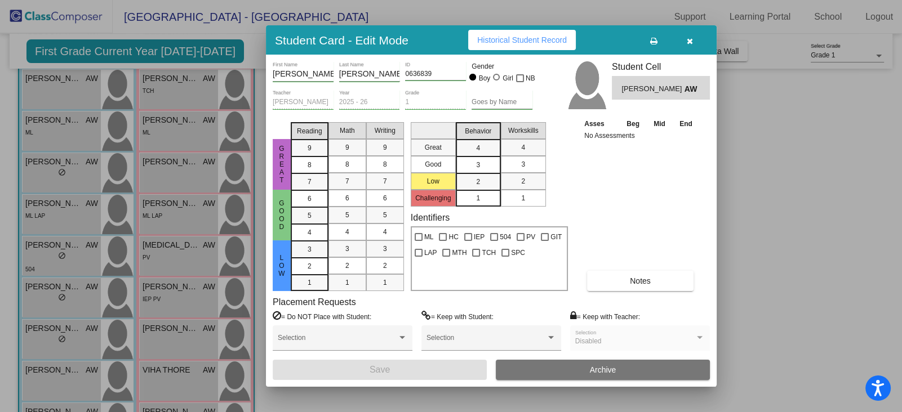
click at [477, 37] on span "Historical Student Record" at bounding box center [522, 39] width 90 height 9
click at [97, 367] on div at bounding box center [451, 206] width 902 height 412
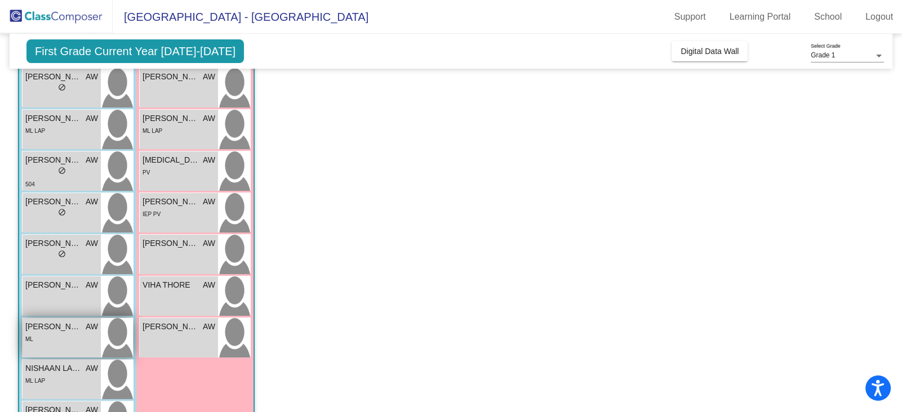
scroll to position [343, 0]
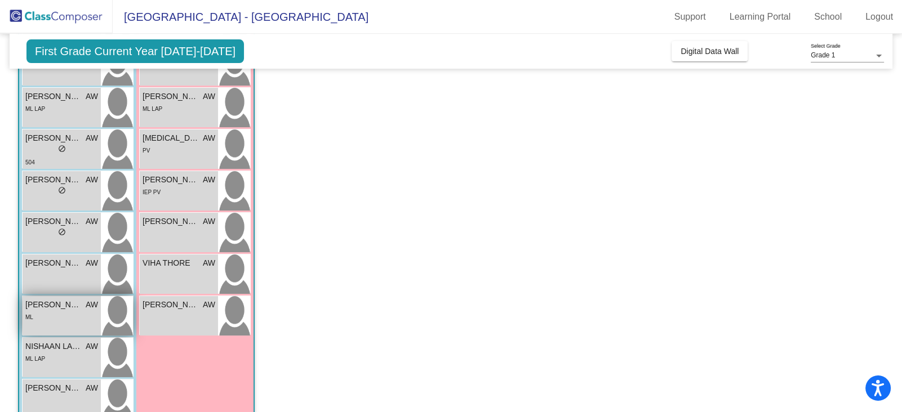
click at [67, 312] on div "ML" at bounding box center [61, 317] width 73 height 12
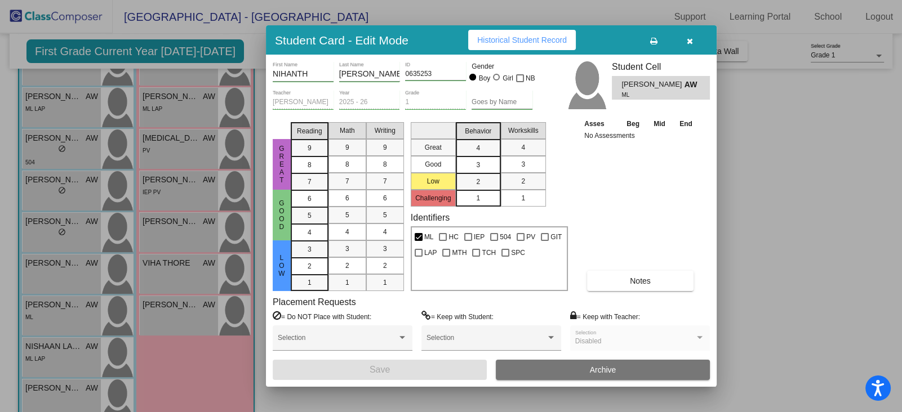
click at [490, 32] on button "Historical Student Record" at bounding box center [522, 40] width 108 height 20
drag, startPoint x: 150, startPoint y: 297, endPoint x: 143, endPoint y: 305, distance: 10.8
click at [149, 297] on div at bounding box center [451, 206] width 902 height 412
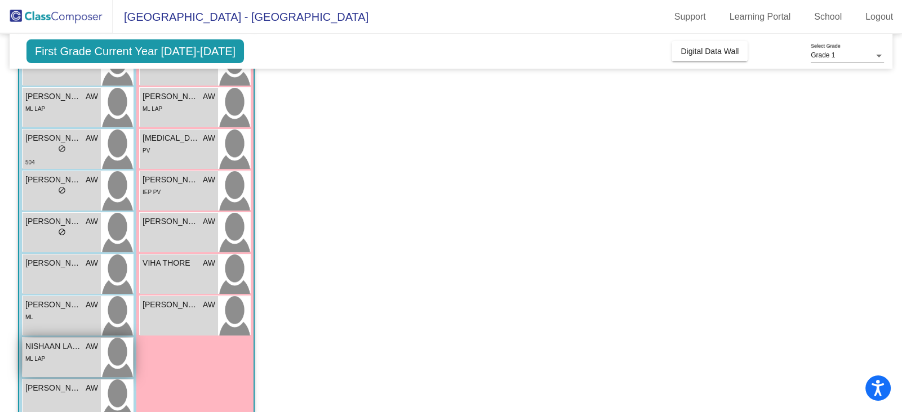
click at [47, 353] on div "ML LAP" at bounding box center [61, 359] width 73 height 12
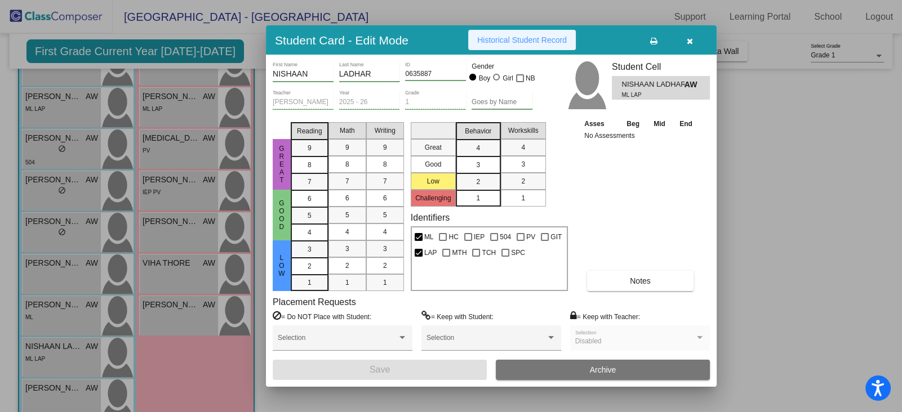
click at [483, 37] on span "Historical Student Record" at bounding box center [522, 39] width 90 height 9
click at [74, 404] on div at bounding box center [451, 206] width 902 height 412
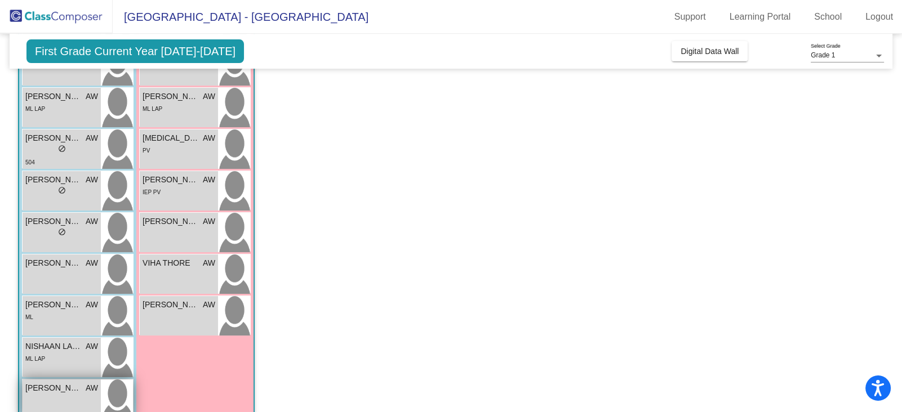
click at [70, 398] on div "[PERSON_NAME] AW lock do_not_disturb_alt" at bounding box center [62, 399] width 78 height 39
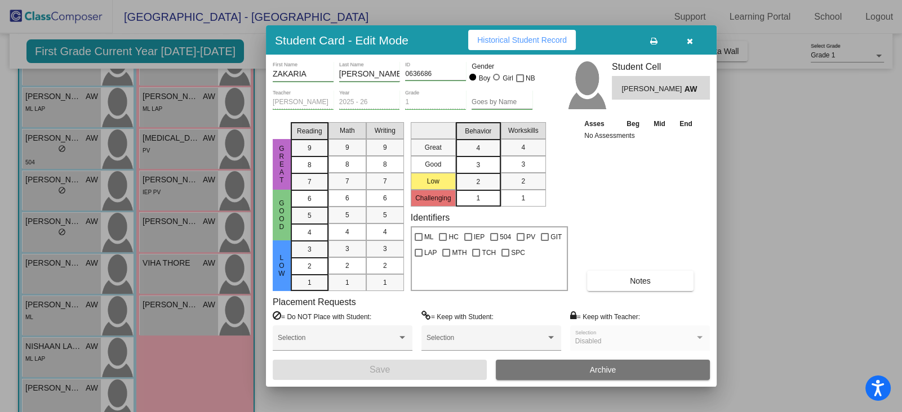
click at [512, 49] on button "Historical Student Record" at bounding box center [522, 40] width 108 height 20
click at [172, 357] on div at bounding box center [451, 206] width 902 height 412
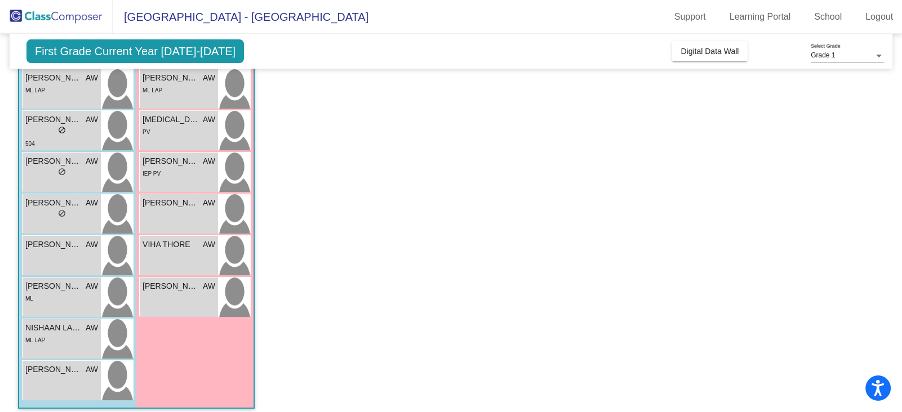
scroll to position [369, 0]
